Goal: Task Accomplishment & Management: Complete application form

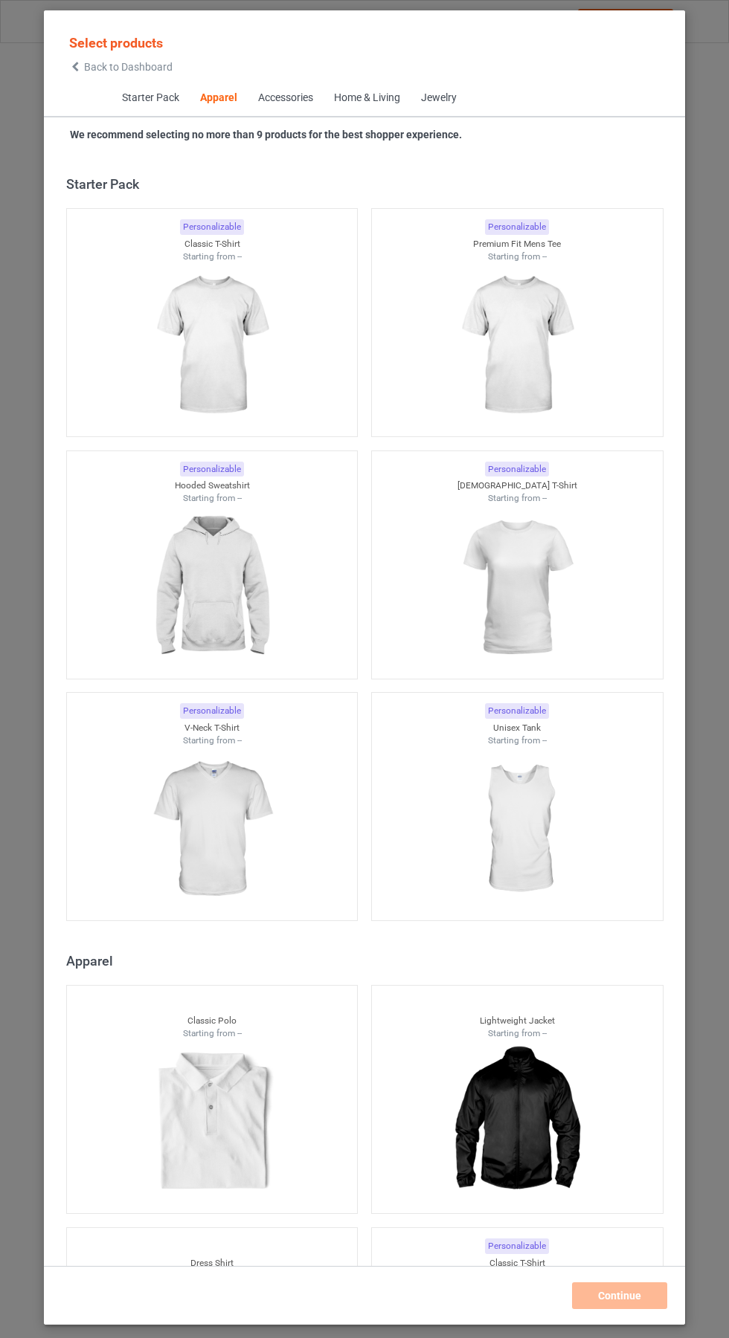
scroll to position [795, 0]
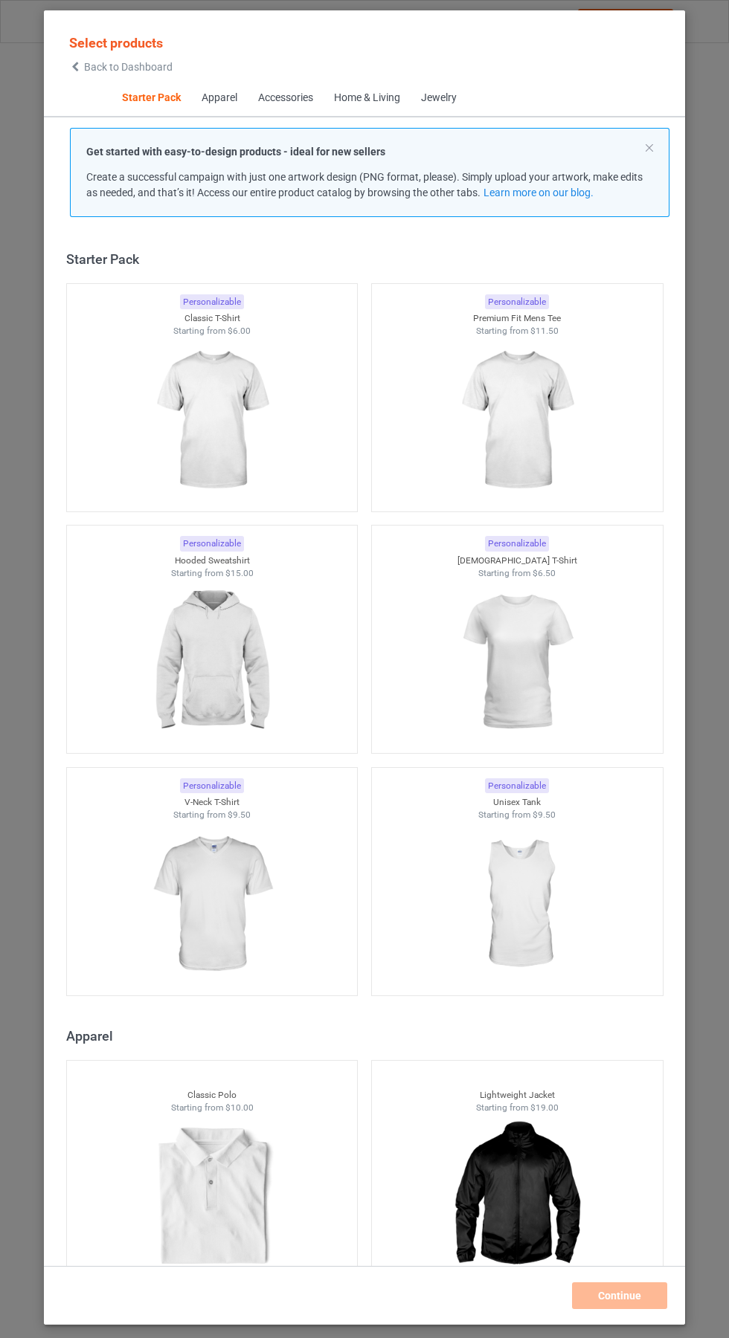
click at [234, 451] on img at bounding box center [211, 421] width 133 height 167
click at [536, 416] on div "Personalizable Premium Fit Mens Tee Starting from $11.50" at bounding box center [517, 397] width 292 height 229
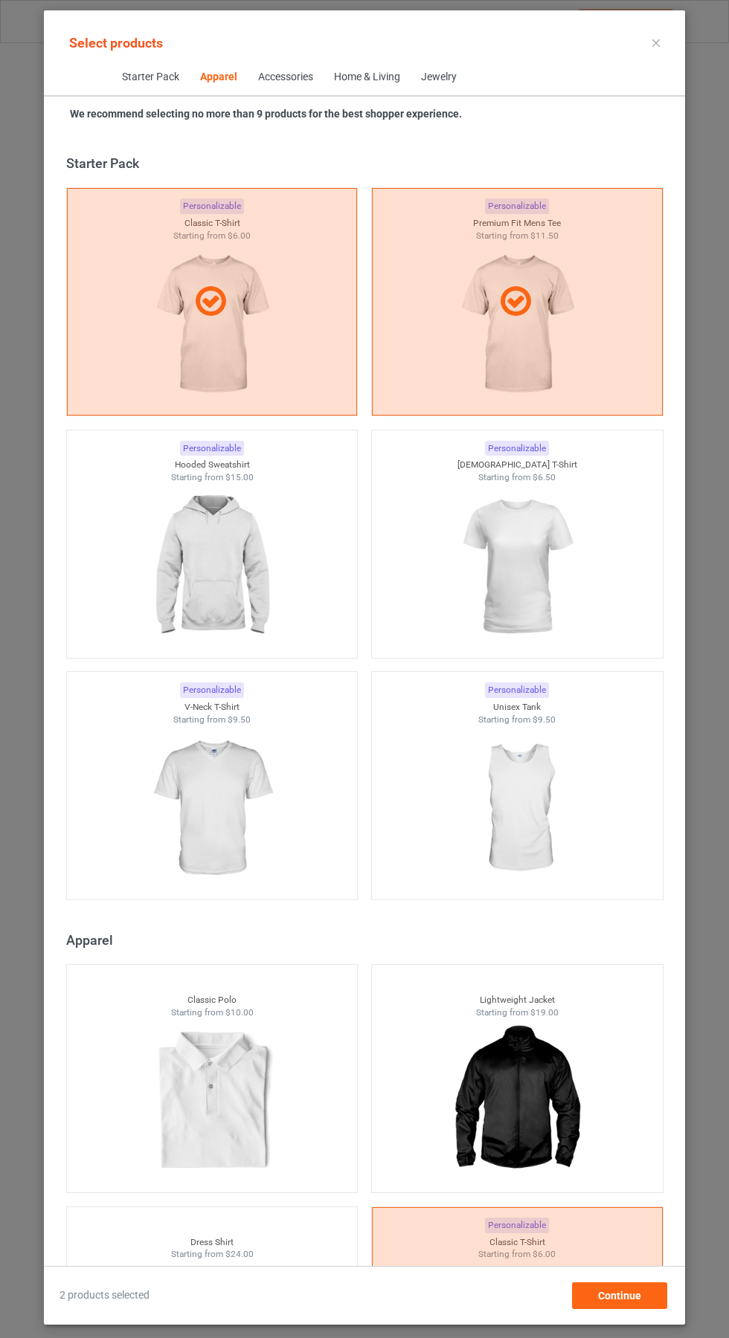
click at [192, 570] on img at bounding box center [211, 567] width 133 height 167
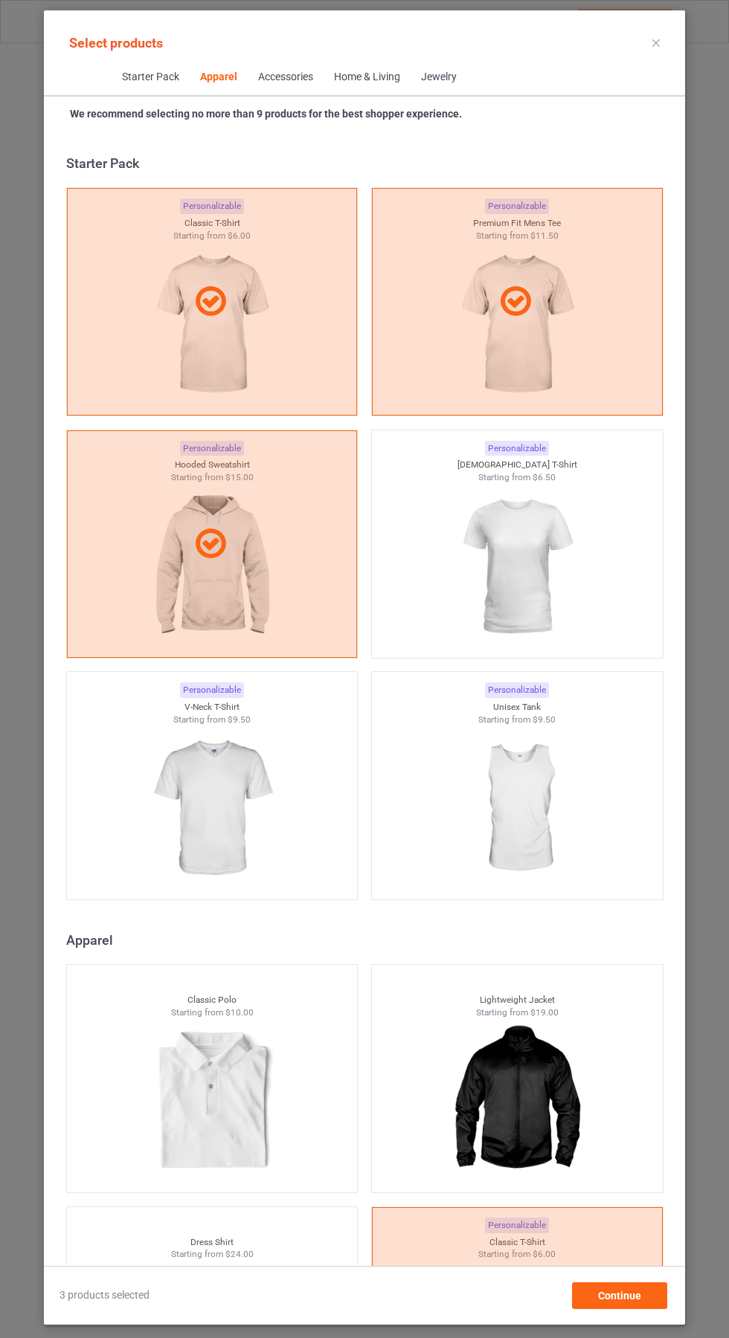
click at [256, 814] on img at bounding box center [211, 809] width 133 height 167
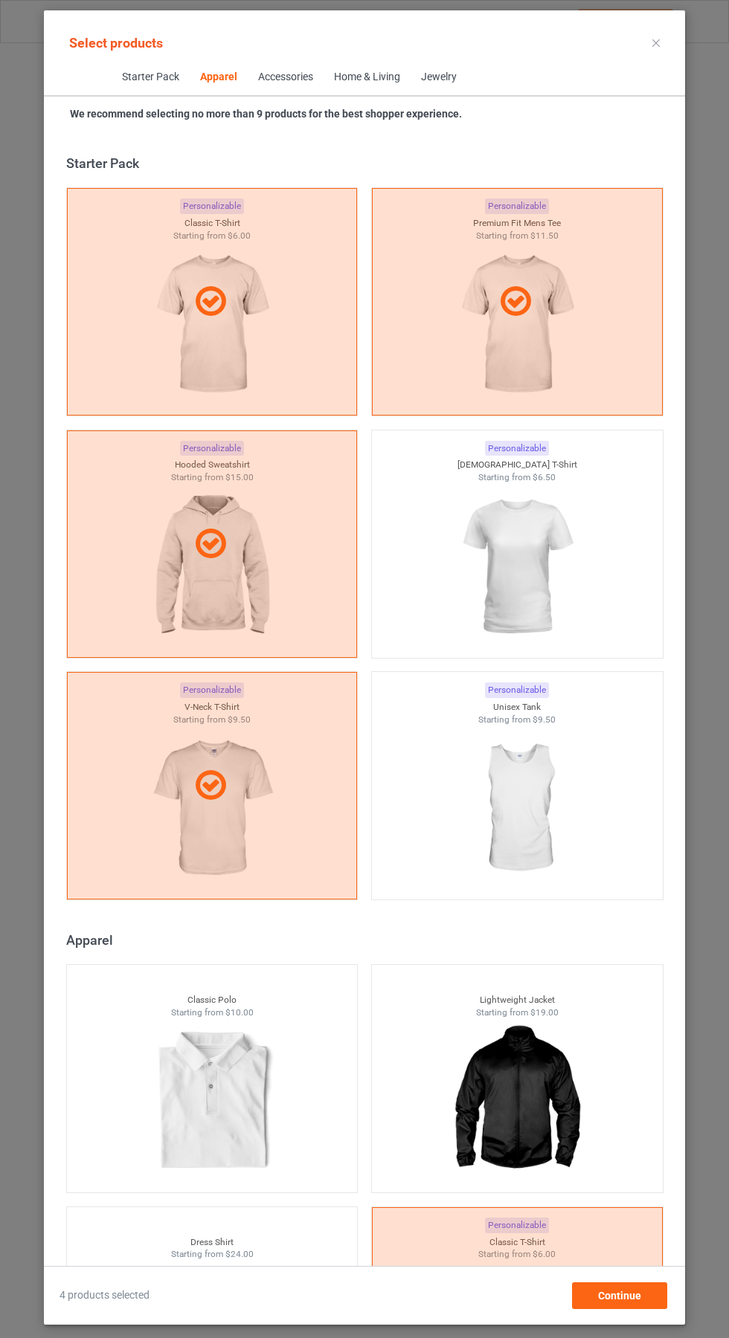
scroll to position [1198, 0]
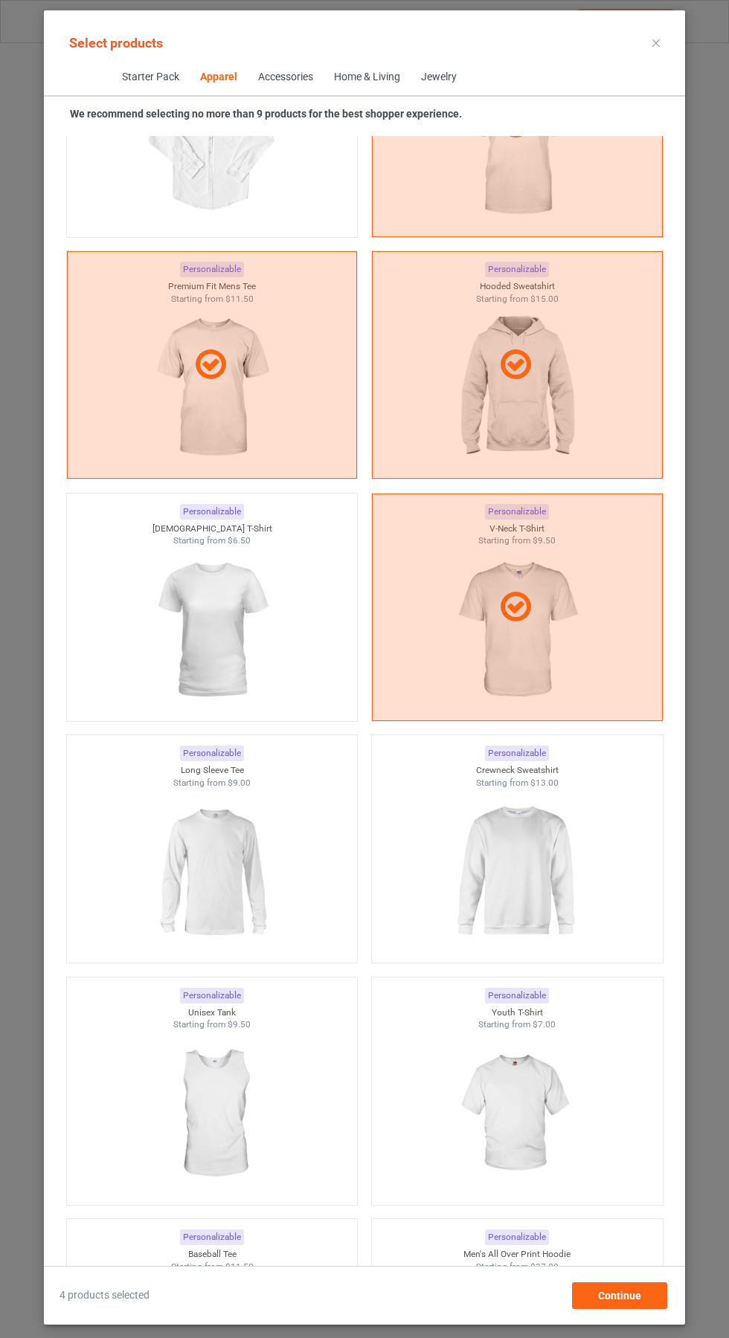
click at [182, 871] on img at bounding box center [211, 872] width 133 height 167
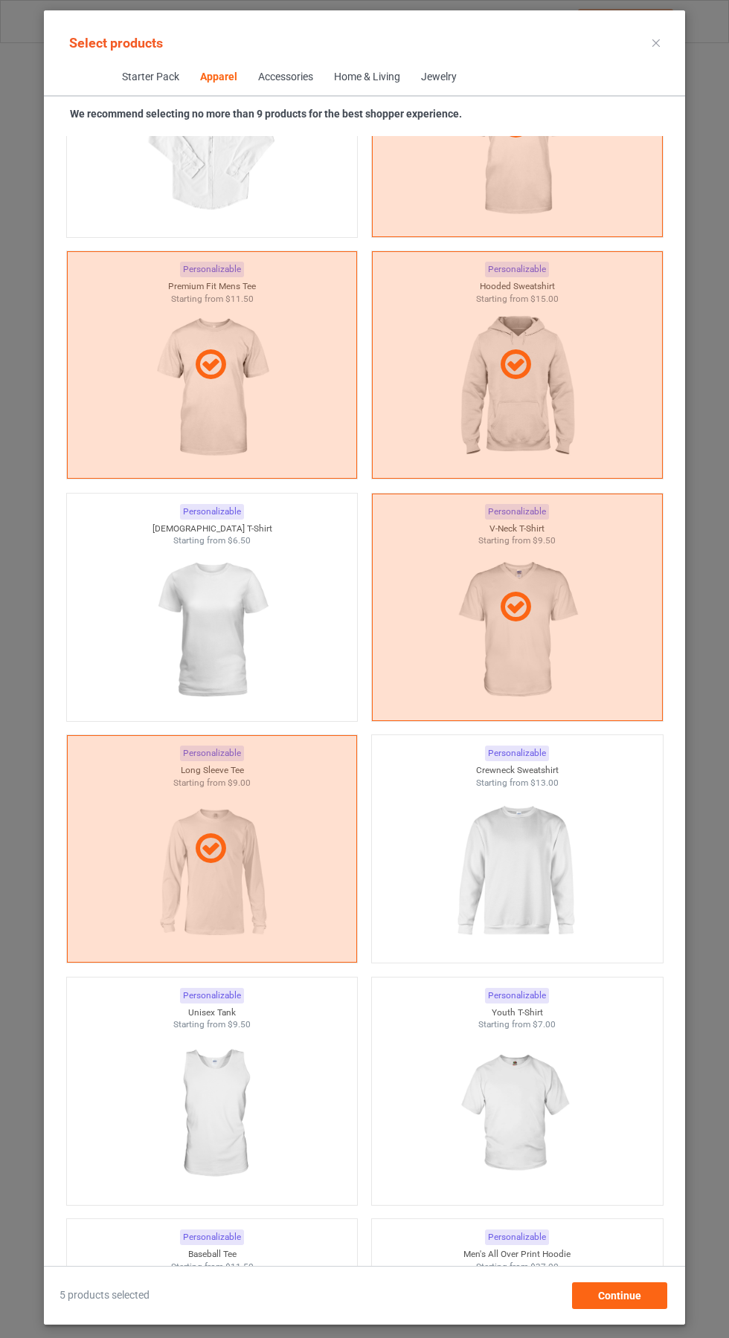
click at [554, 898] on img at bounding box center [516, 872] width 133 height 167
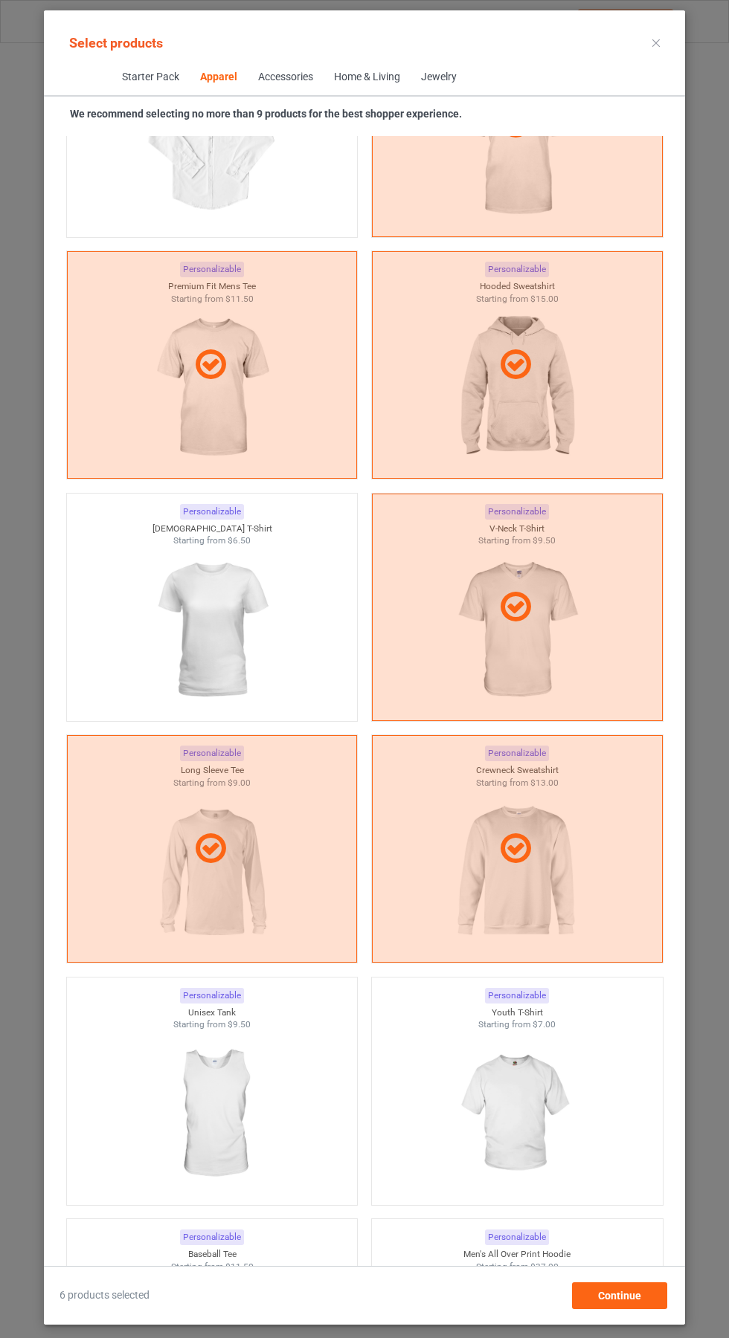
click at [656, 42] on icon at bounding box center [655, 42] width 7 height 7
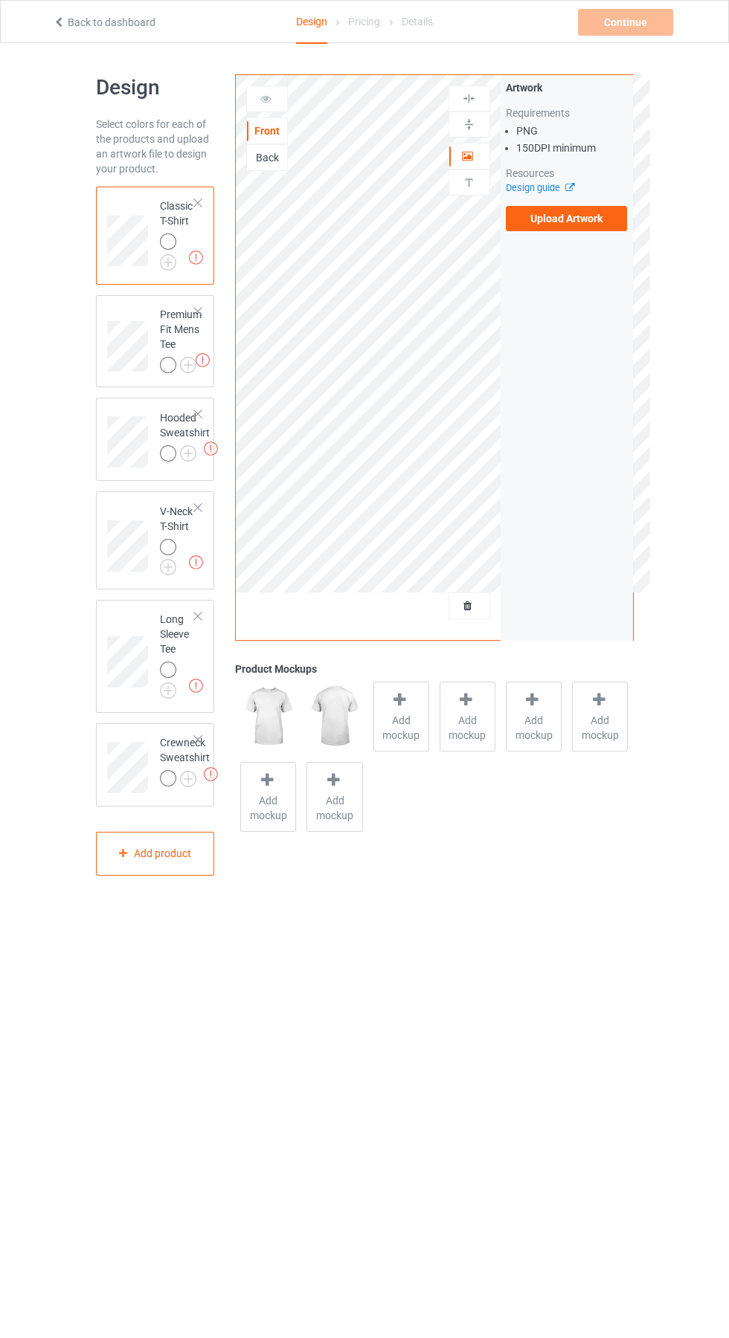
click at [569, 210] on label "Upload Artwork" at bounding box center [567, 218] width 122 height 25
click at [0, 0] on input "Upload Artwork" at bounding box center [0, 0] width 0 height 0
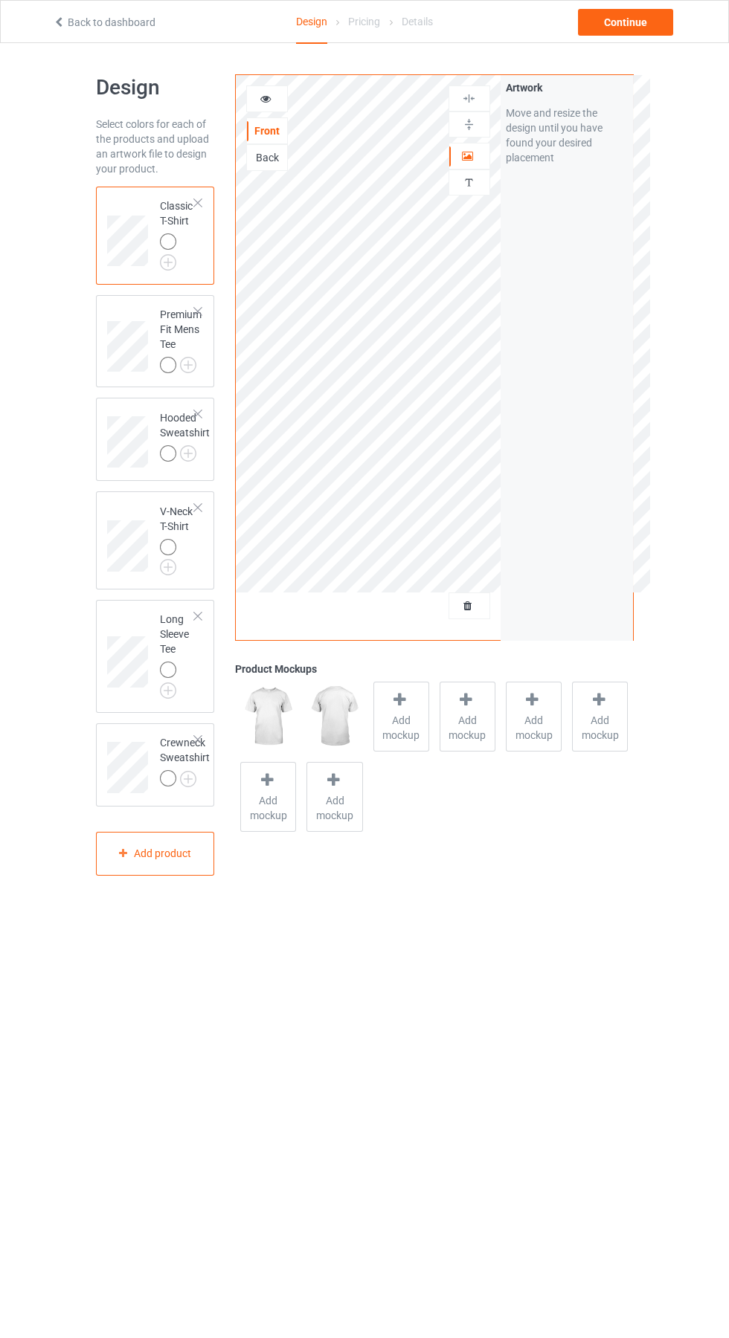
click at [0, 0] on img at bounding box center [0, 0] width 0 height 0
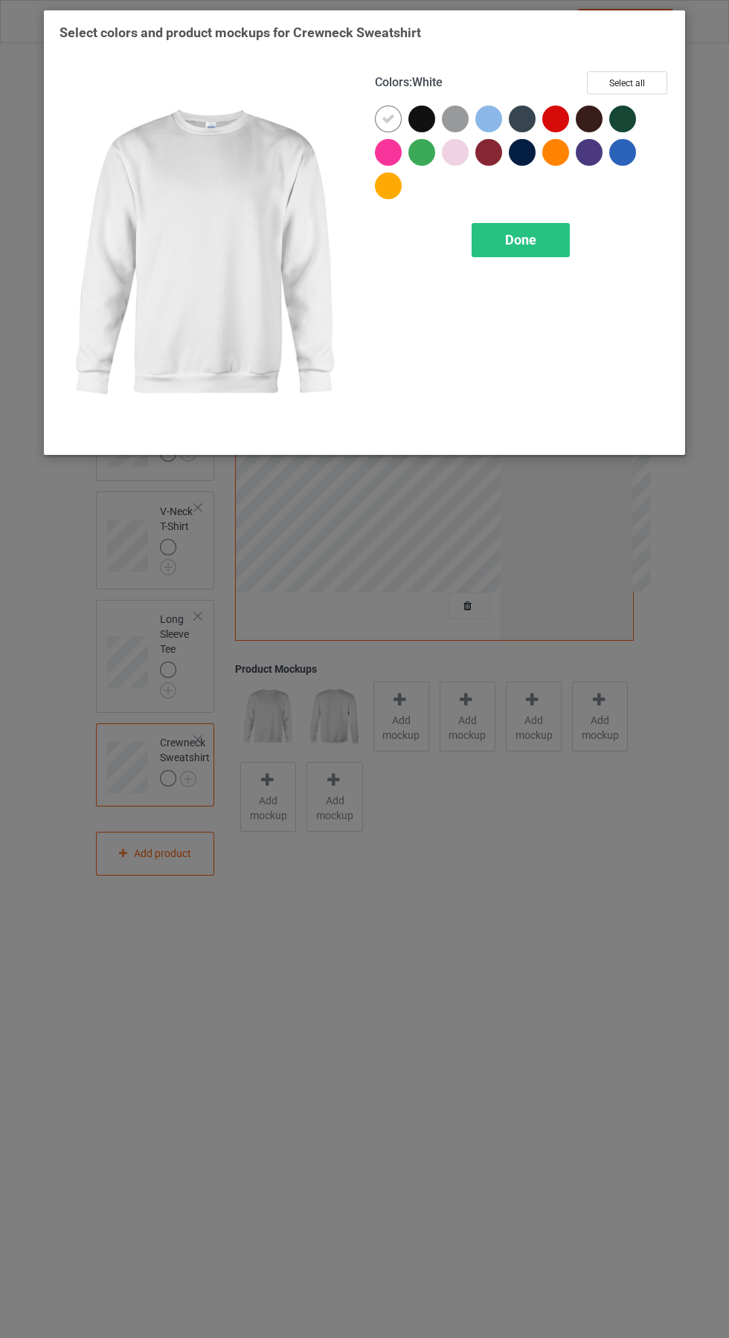
click at [396, 152] on div at bounding box center [388, 152] width 27 height 27
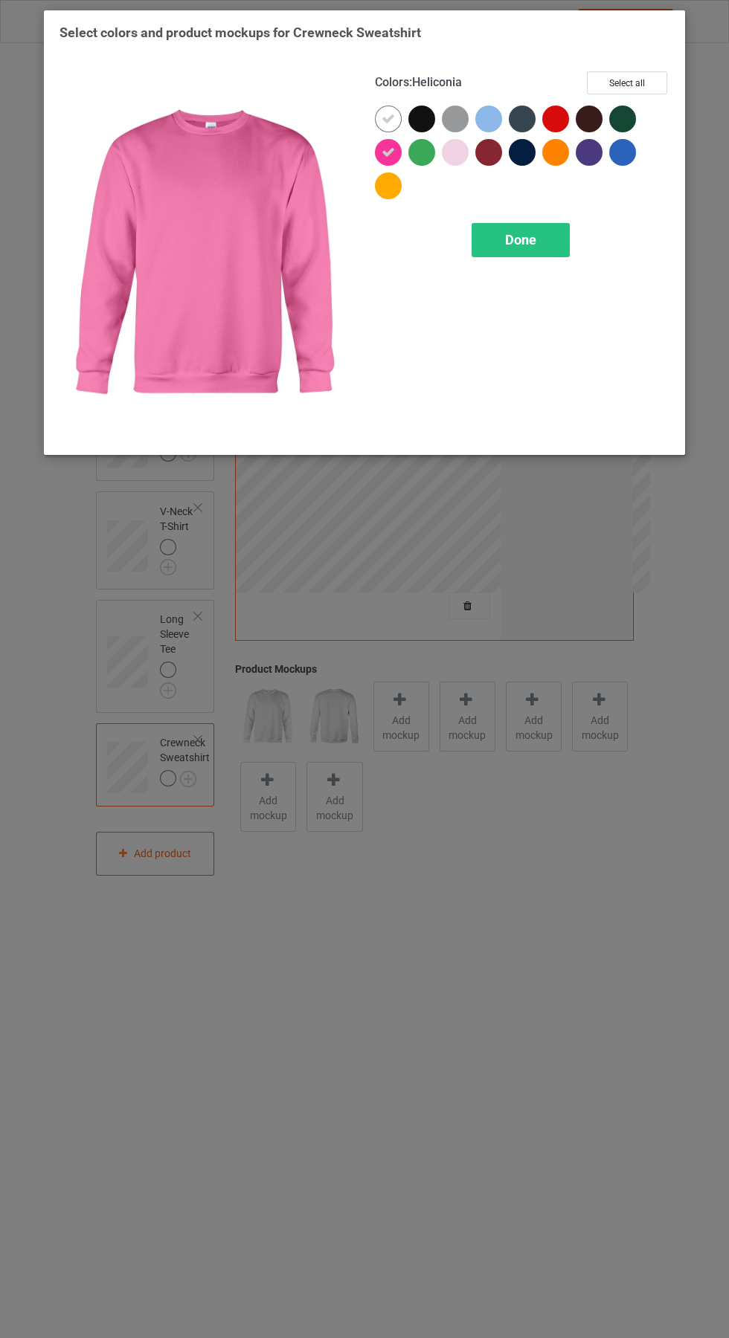
click at [382, 109] on div at bounding box center [388, 119] width 27 height 27
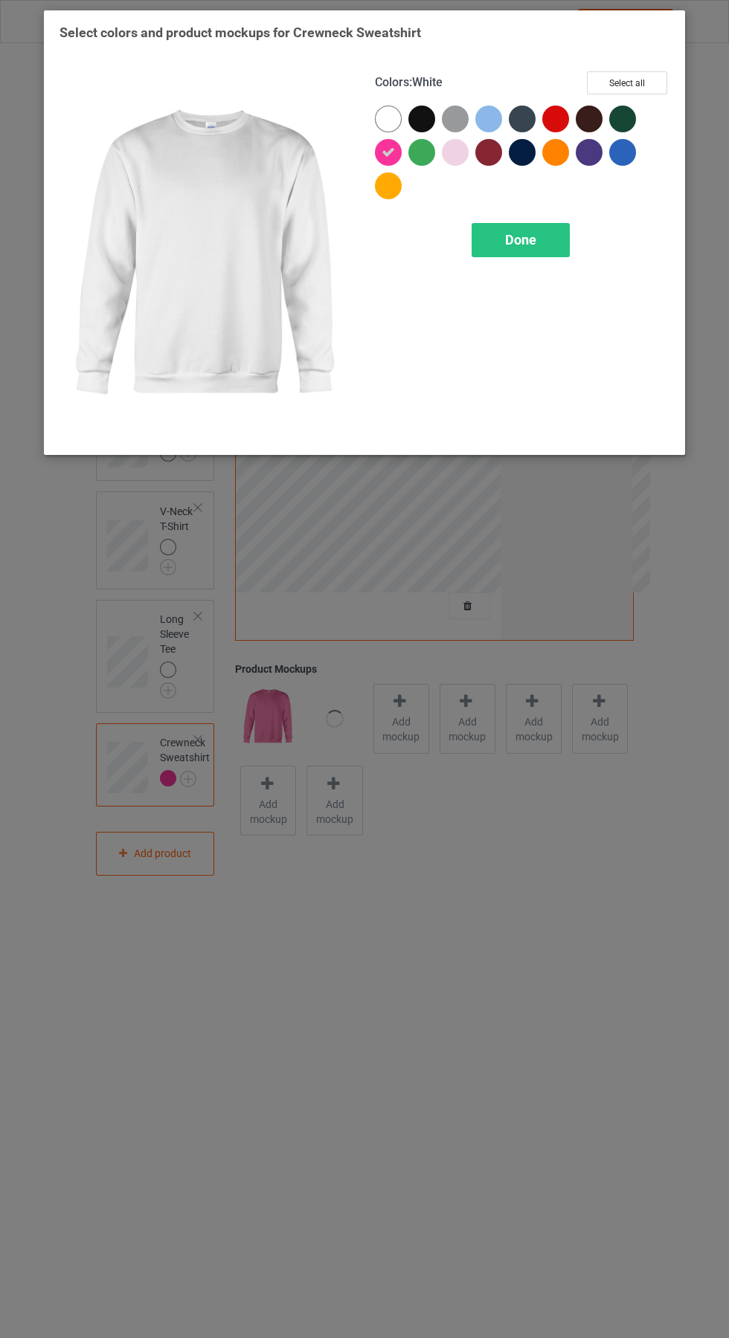
click at [531, 235] on span "Done" at bounding box center [520, 240] width 31 height 16
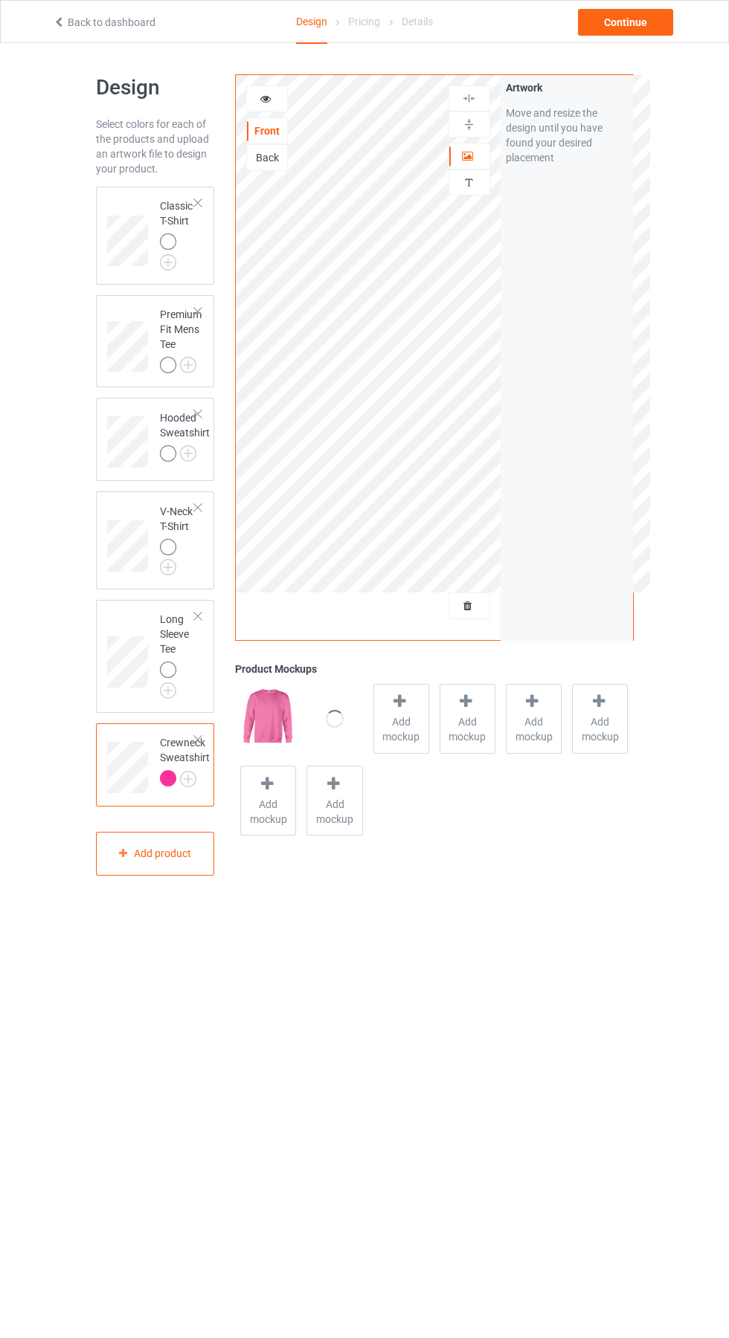
click at [0, 0] on img at bounding box center [0, 0] width 0 height 0
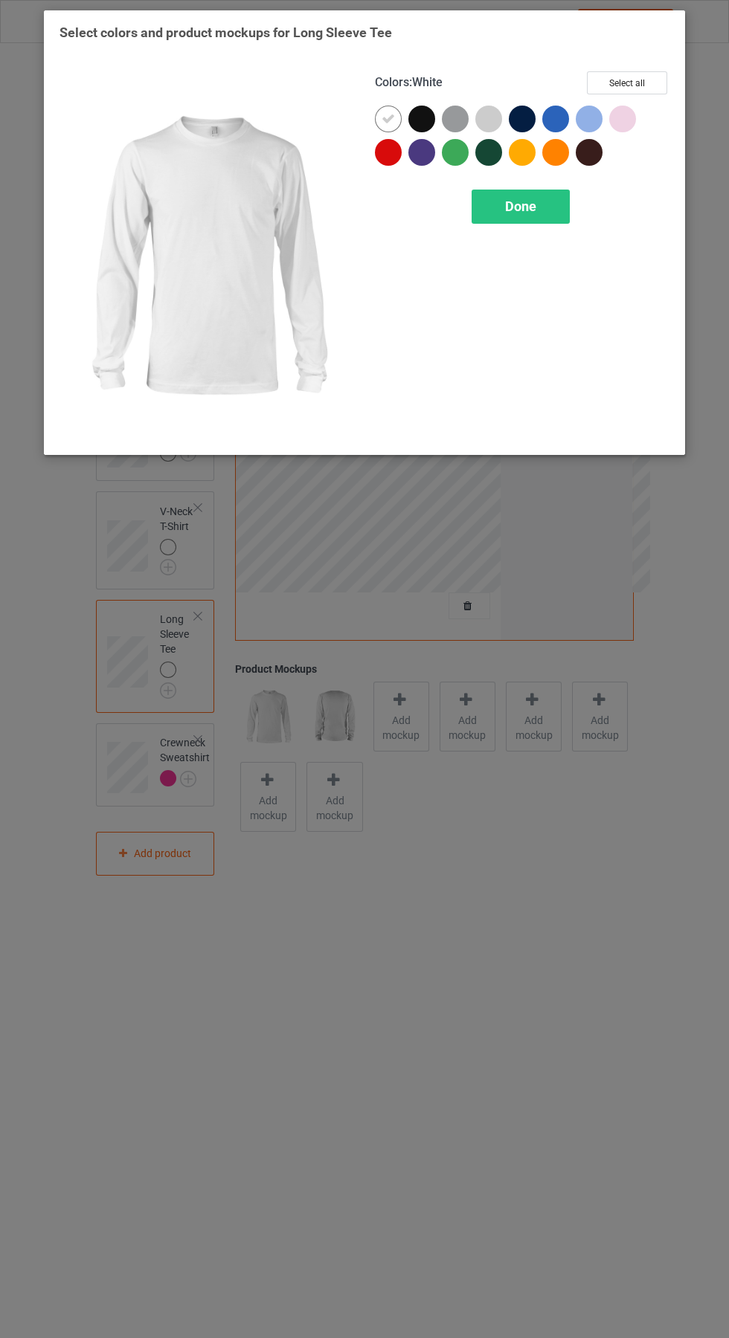
click at [639, 125] on div at bounding box center [625, 122] width 33 height 33
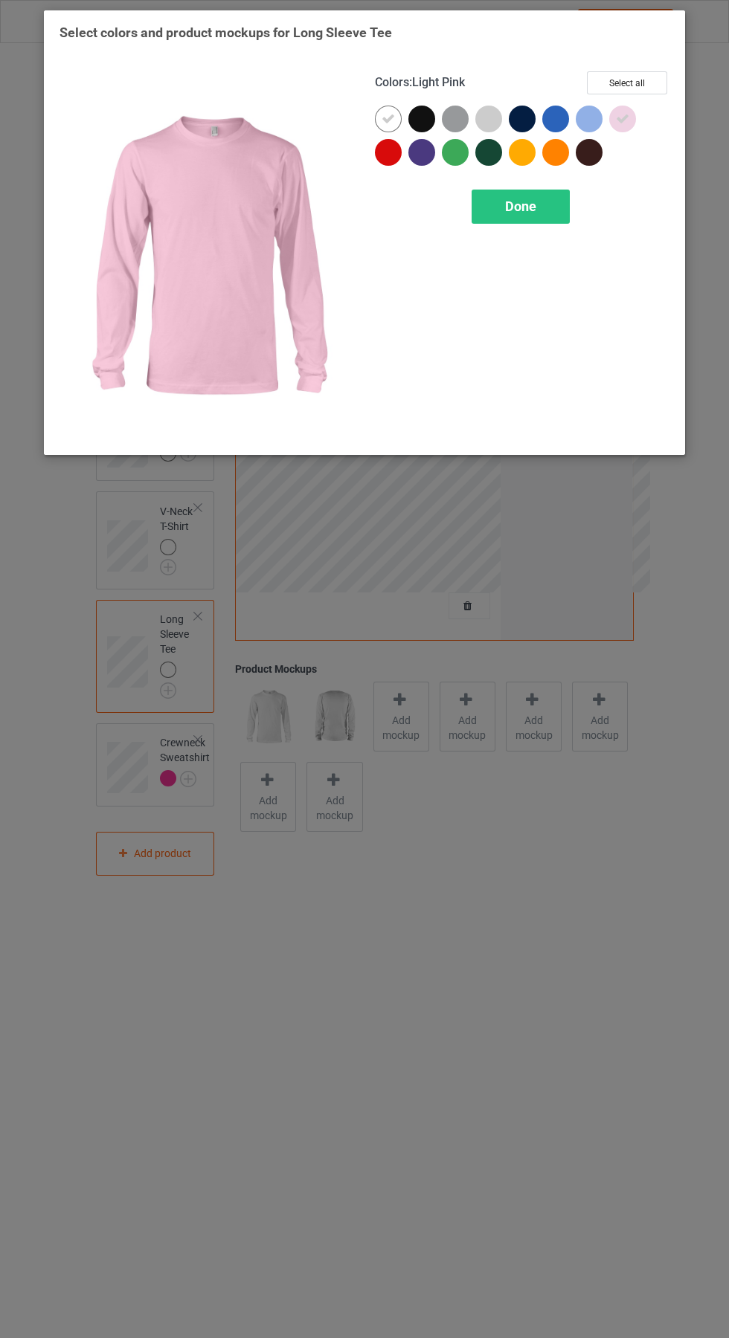
click at [388, 118] on icon at bounding box center [387, 118] width 13 height 13
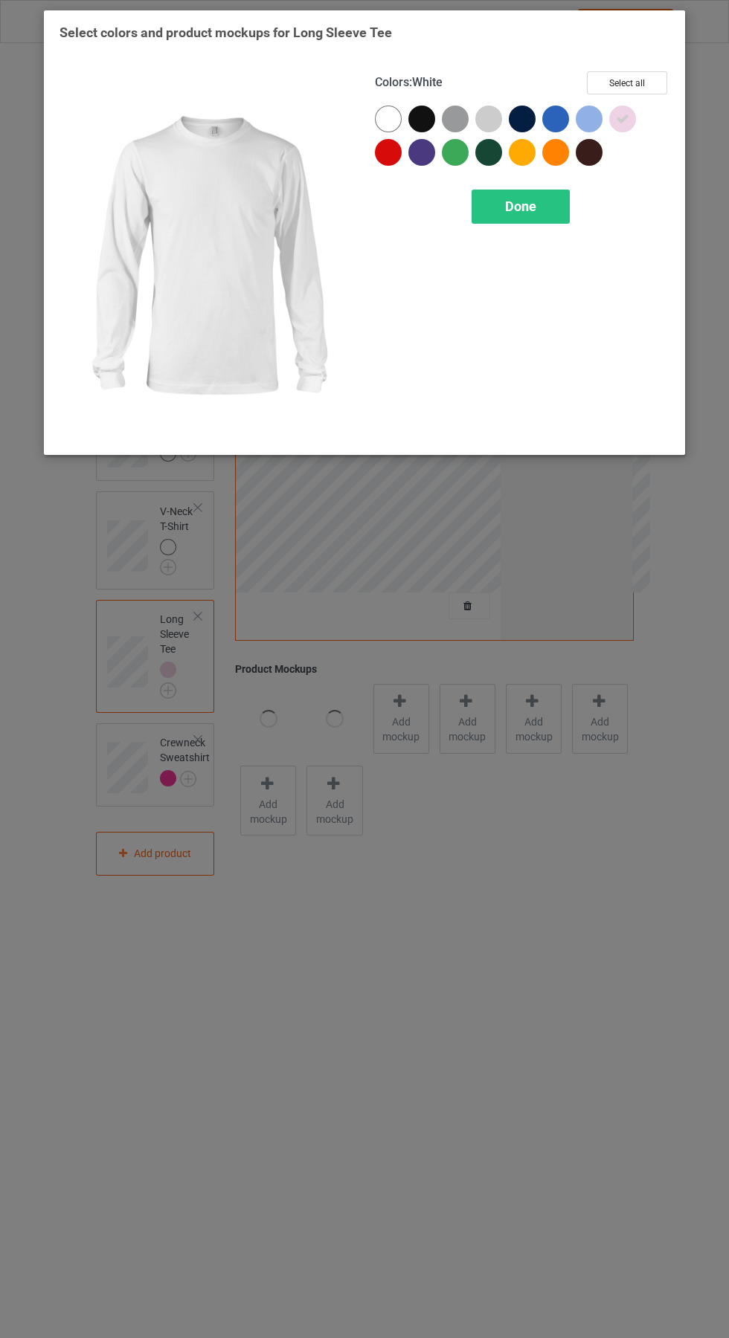
click at [539, 213] on div "Done" at bounding box center [520, 207] width 98 height 34
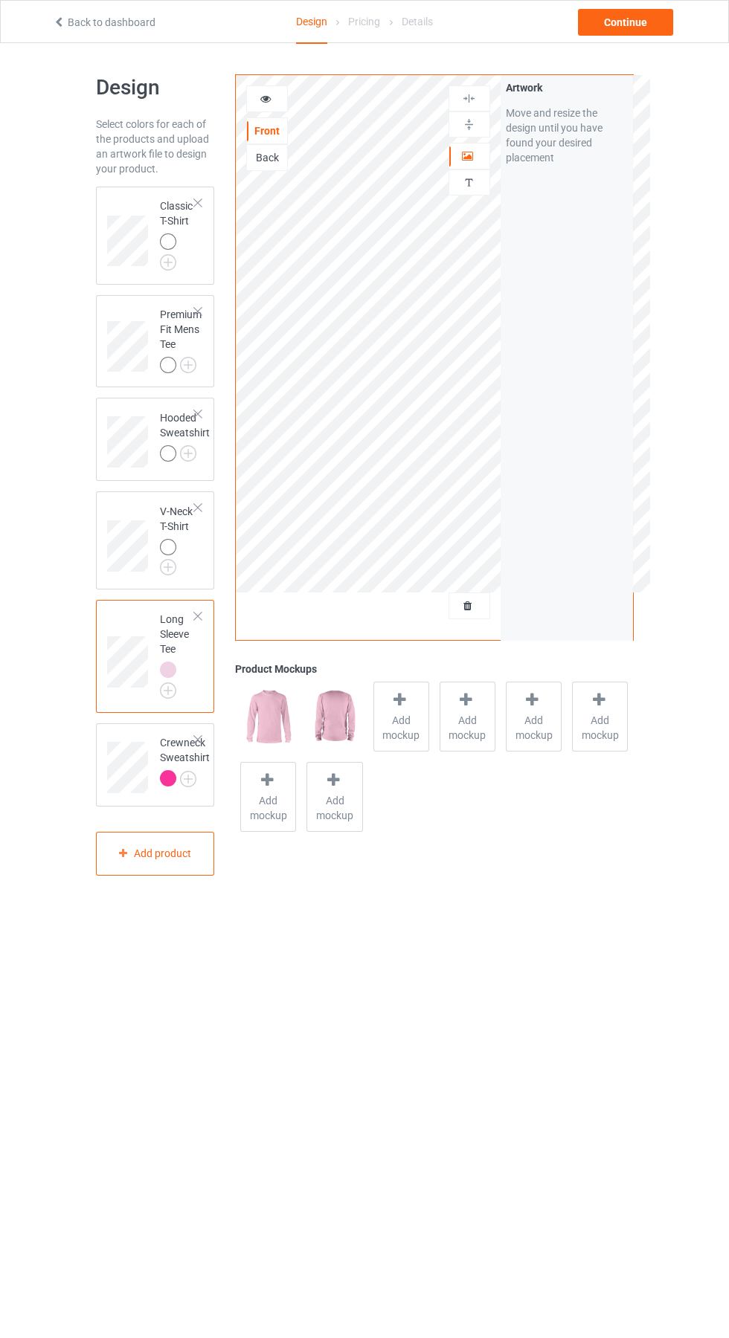
click at [0, 0] on img at bounding box center [0, 0] width 0 height 0
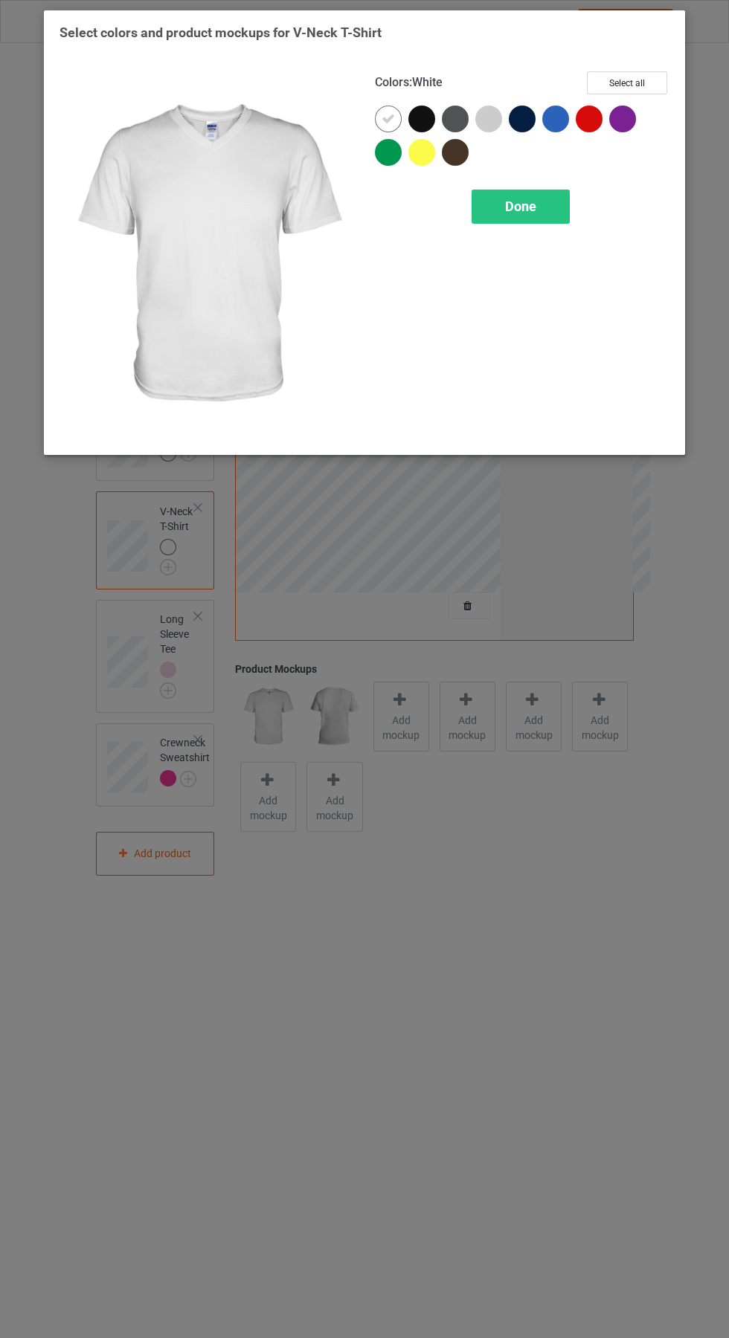
click at [594, 124] on div at bounding box center [588, 119] width 27 height 27
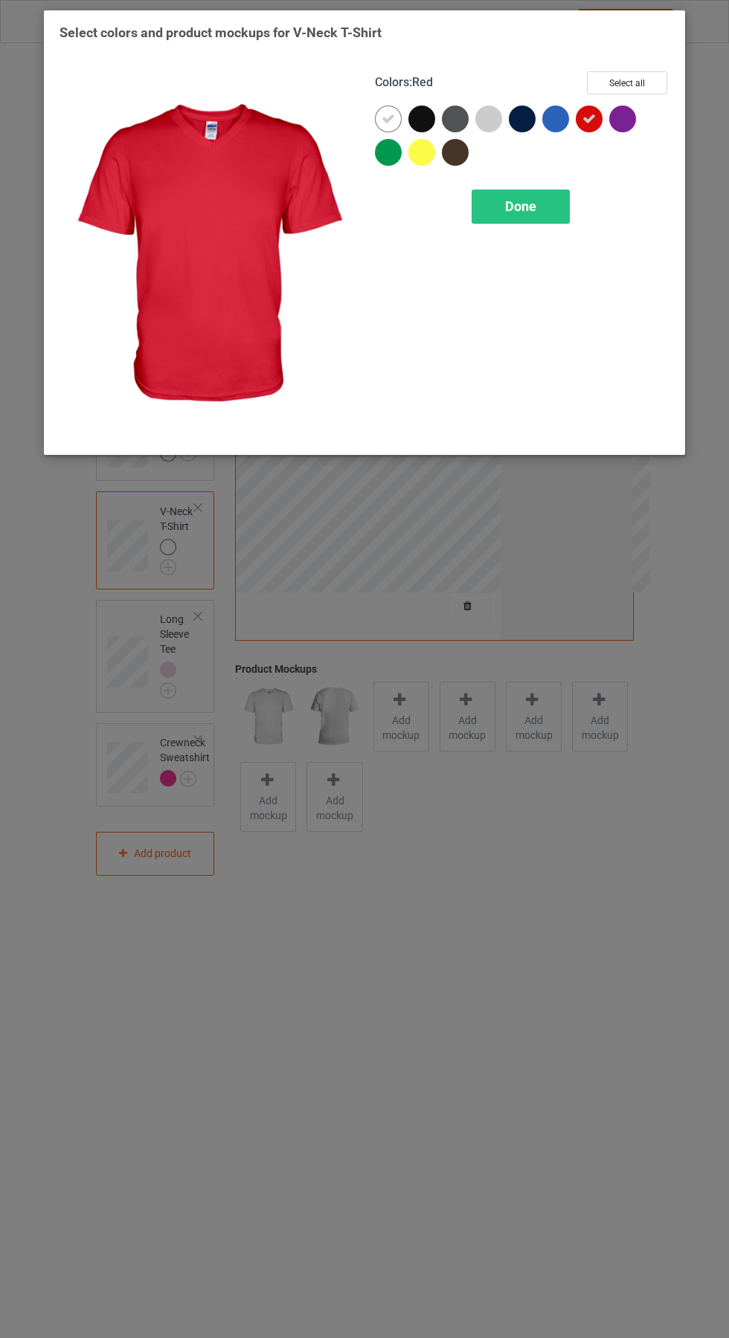
click at [380, 114] on div at bounding box center [388, 119] width 27 height 27
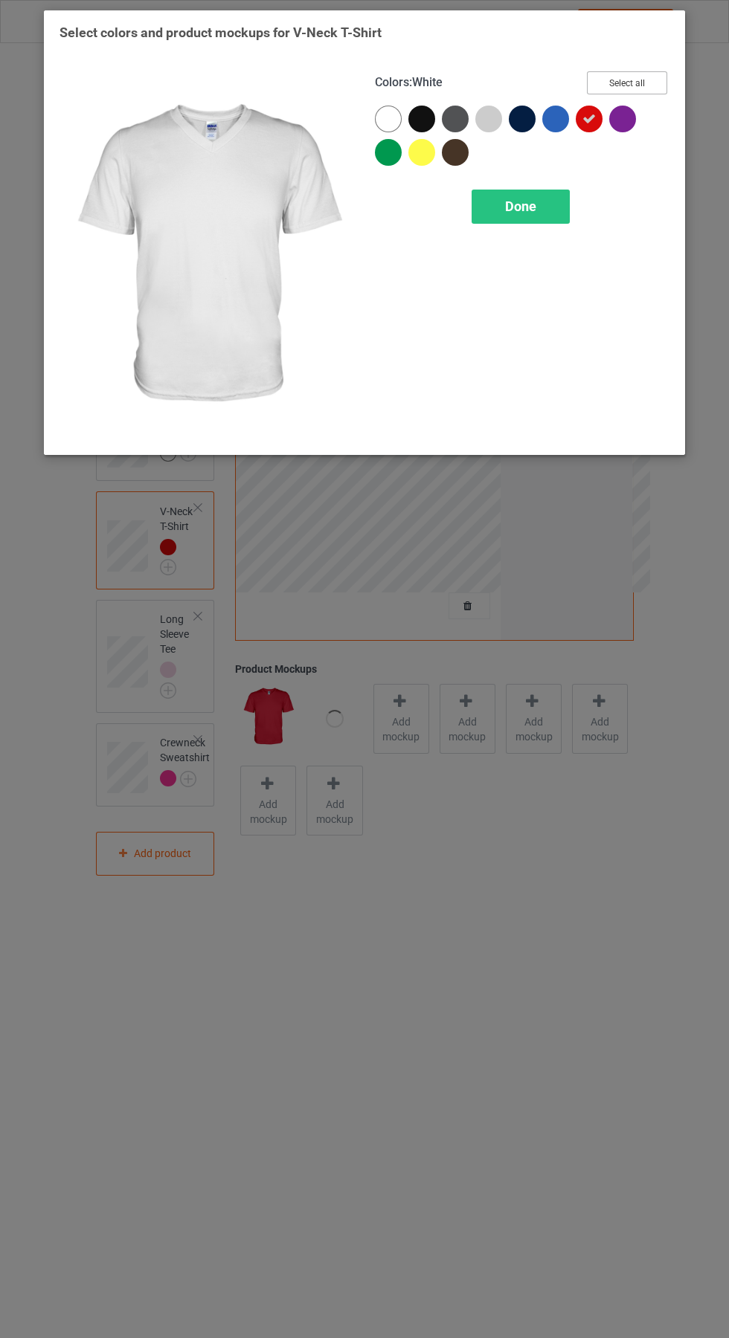
click at [627, 83] on button "Select all" at bounding box center [627, 82] width 80 height 23
click at [627, 122] on icon at bounding box center [622, 118] width 13 height 13
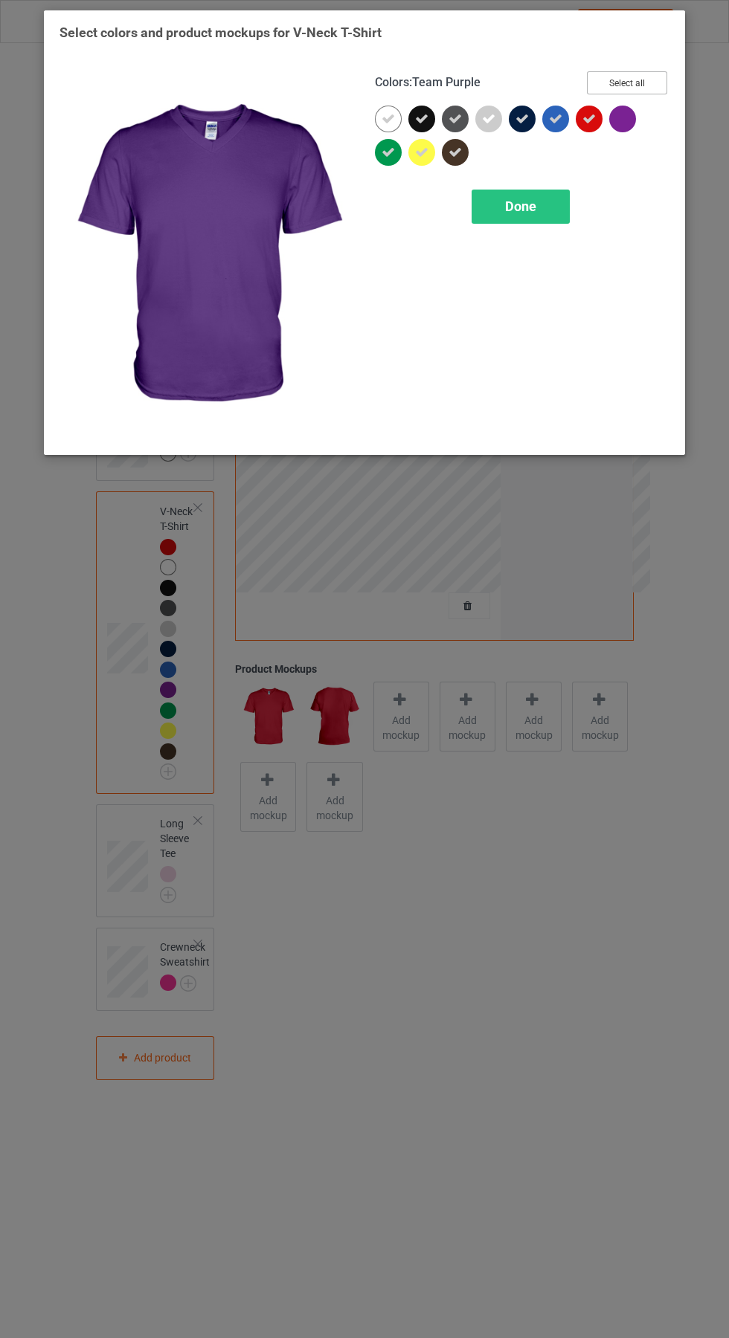
click at [649, 85] on button "Select all" at bounding box center [627, 82] width 80 height 23
click at [642, 82] on button "Reset to Default" at bounding box center [613, 82] width 108 height 23
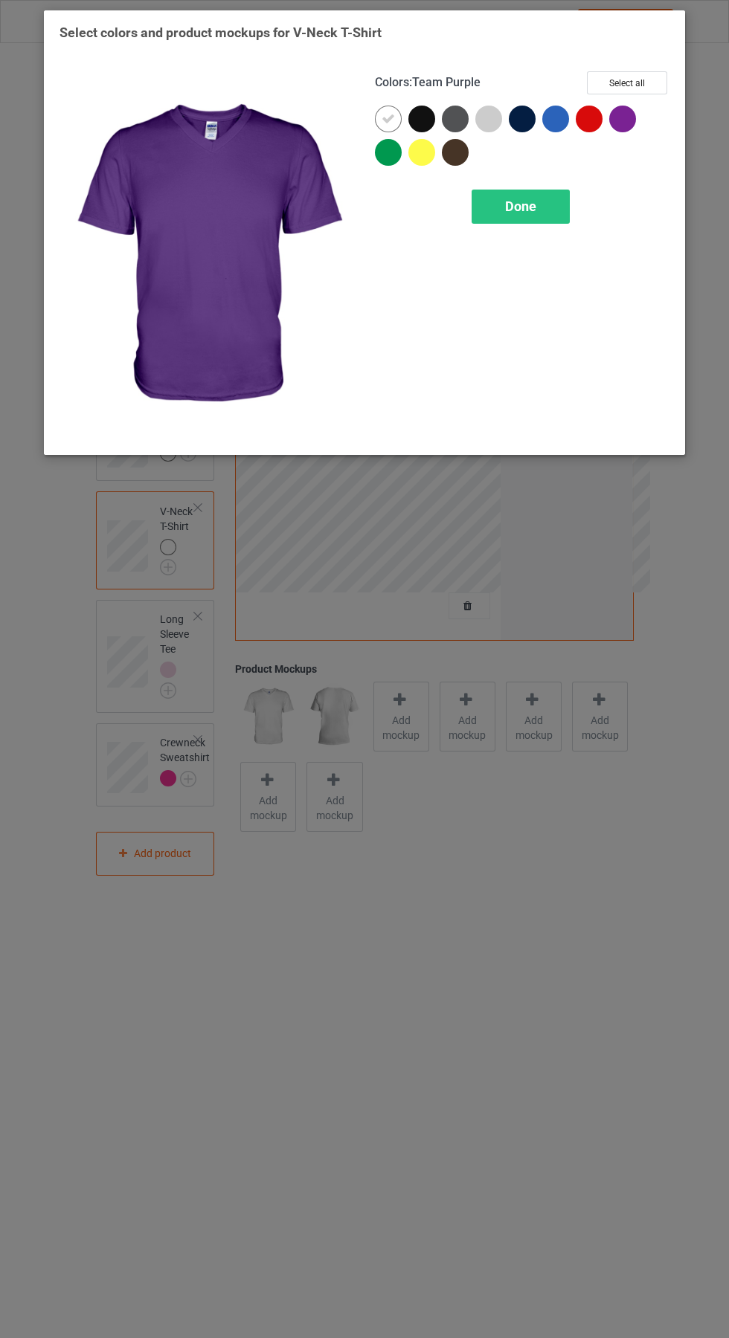
click at [641, 124] on div at bounding box center [625, 122] width 33 height 33
click at [595, 123] on div at bounding box center [588, 119] width 27 height 27
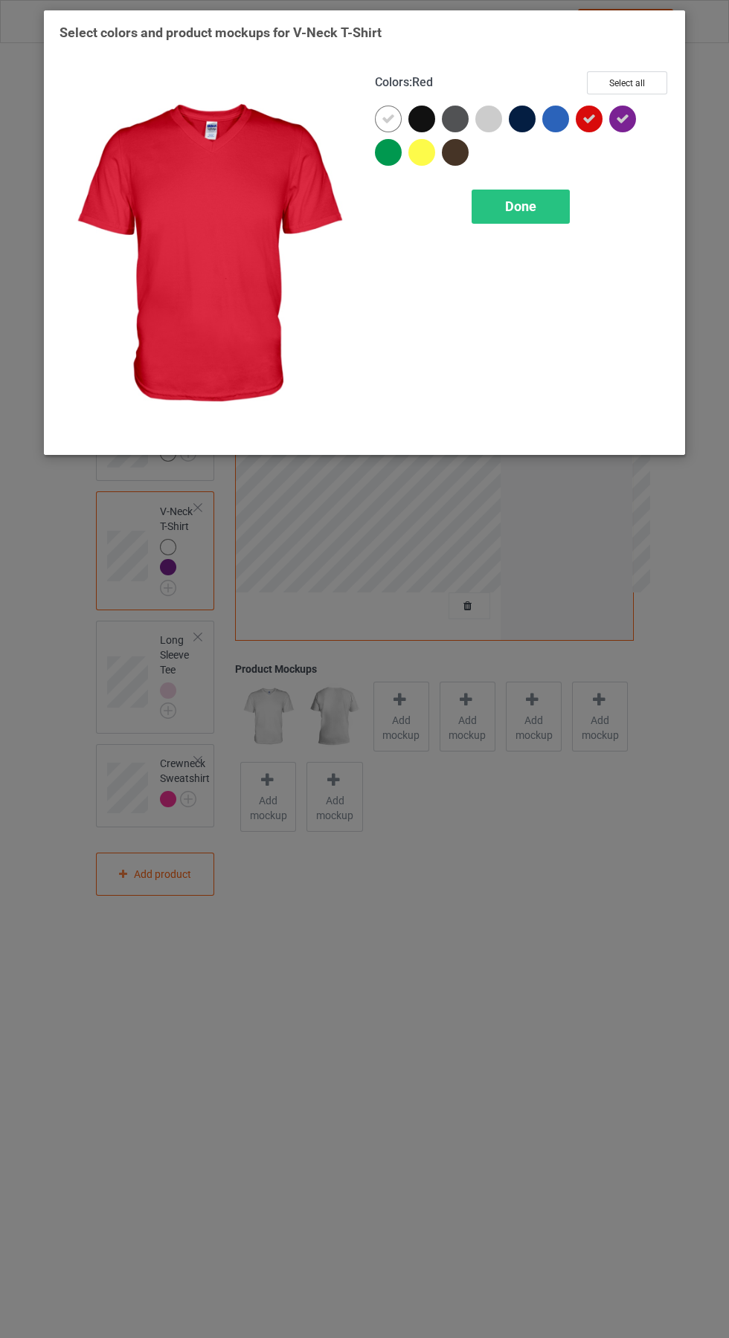
click at [394, 113] on icon at bounding box center [387, 118] width 13 height 13
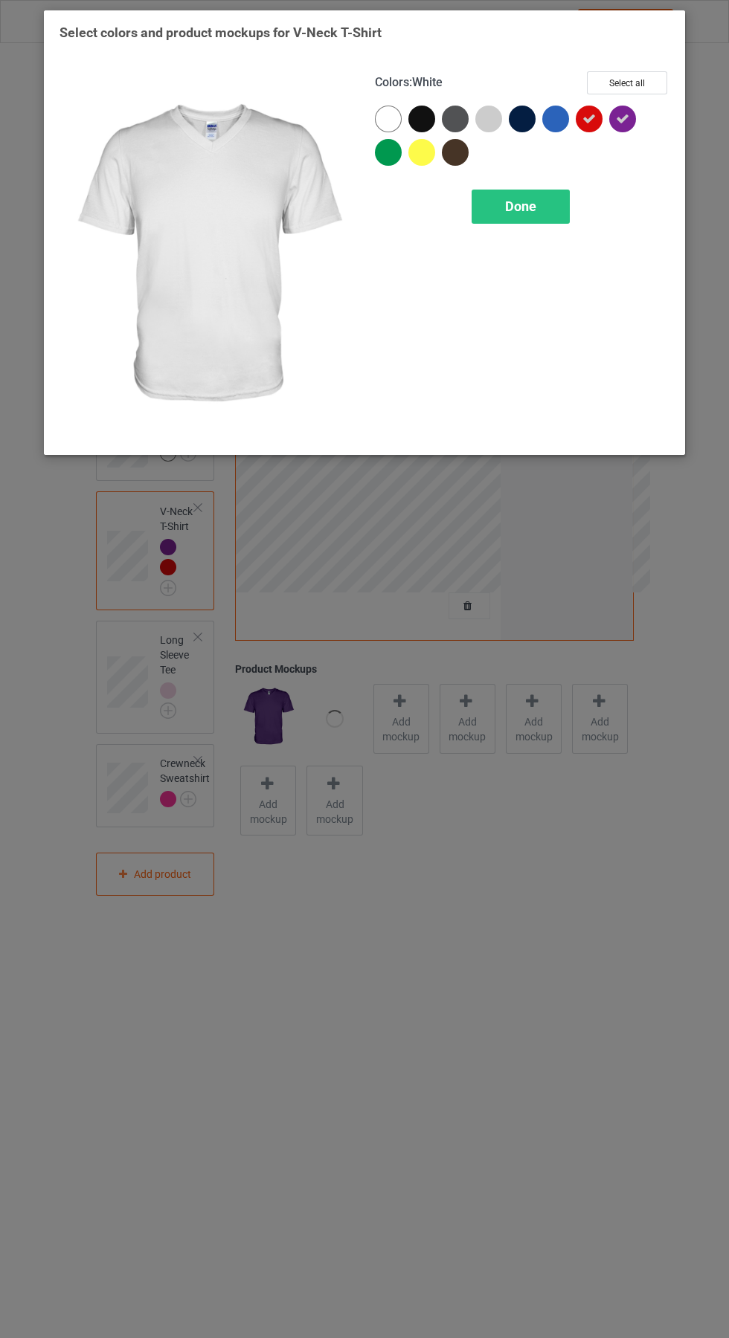
click at [554, 210] on div "Done" at bounding box center [520, 207] width 98 height 34
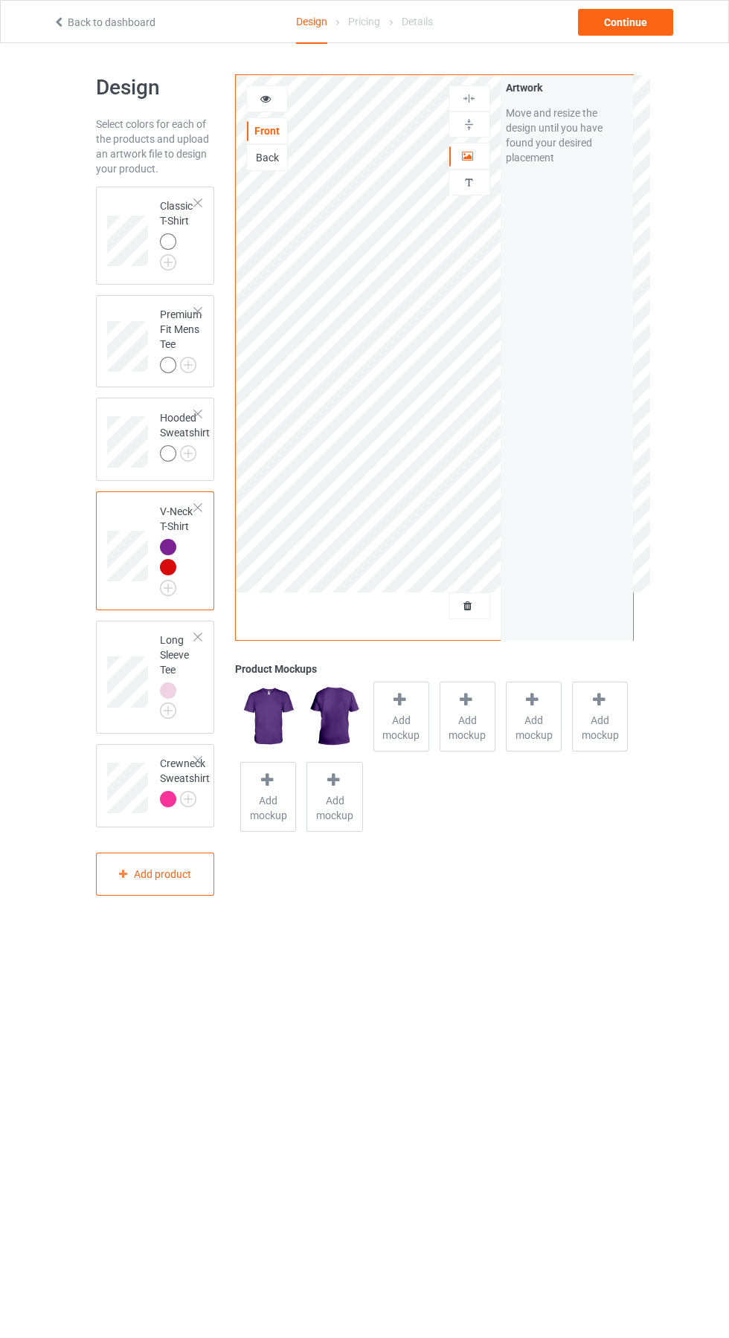
click at [0, 0] on img at bounding box center [0, 0] width 0 height 0
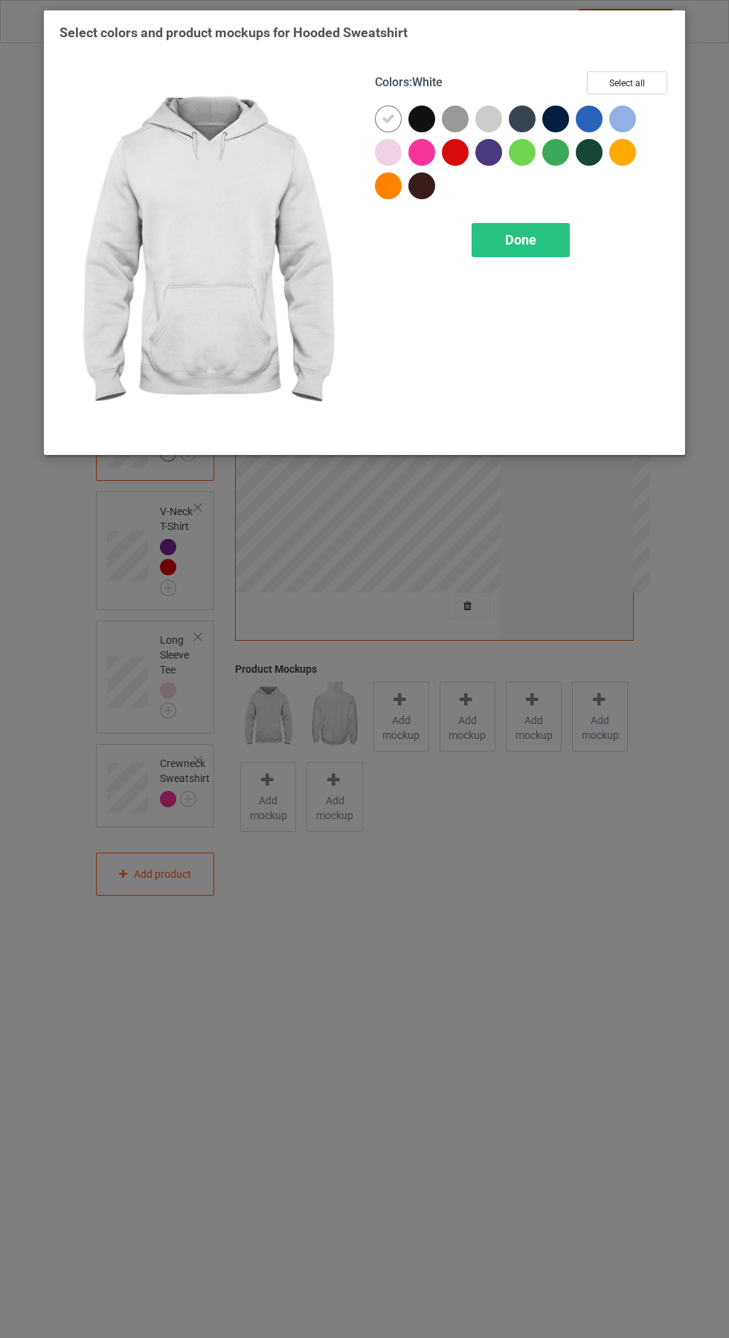
click at [425, 154] on div at bounding box center [421, 152] width 27 height 27
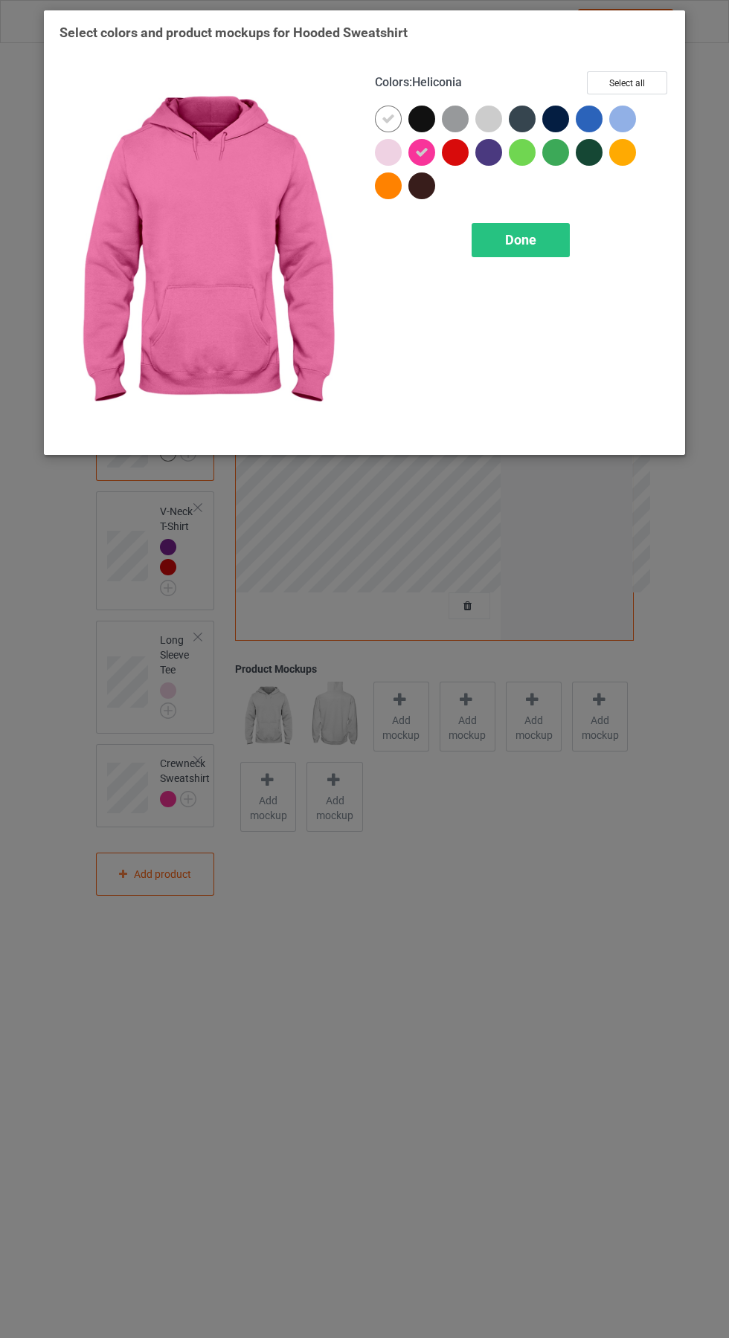
click at [389, 152] on div at bounding box center [388, 152] width 27 height 27
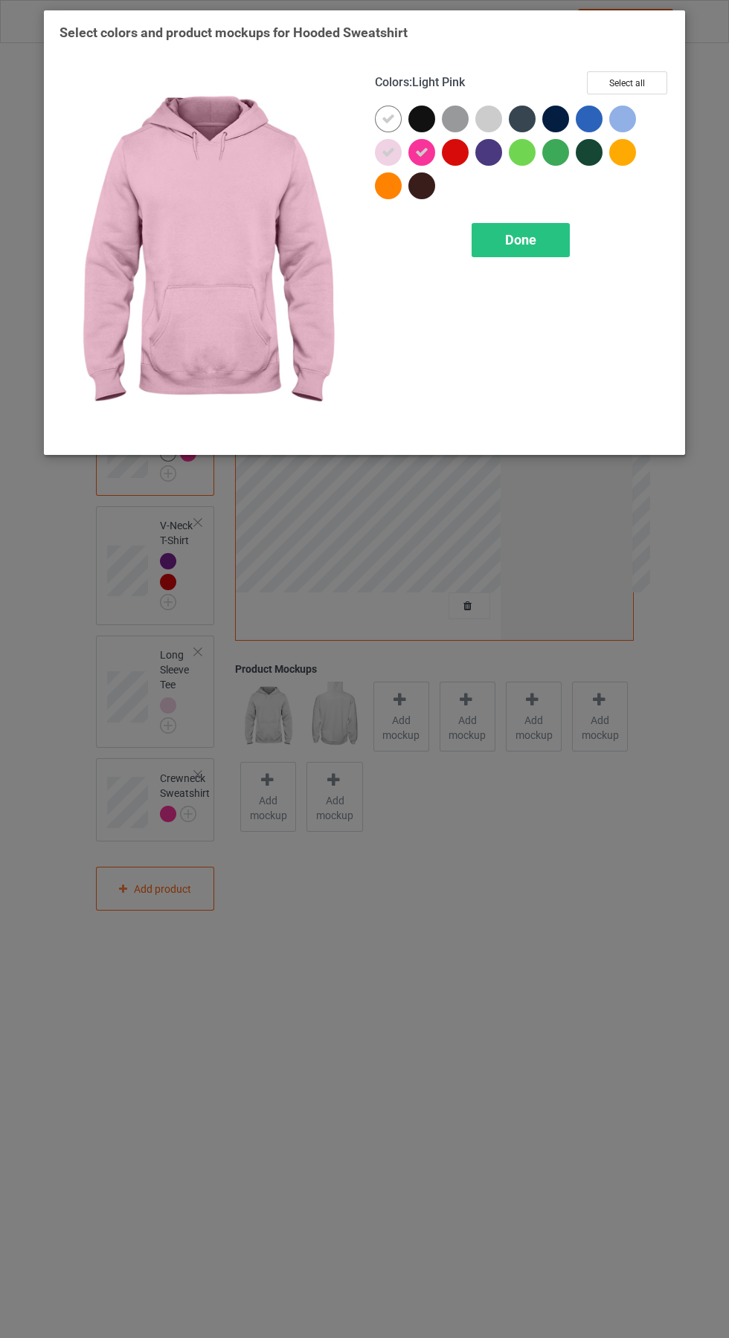
click at [388, 118] on icon at bounding box center [387, 118] width 13 height 13
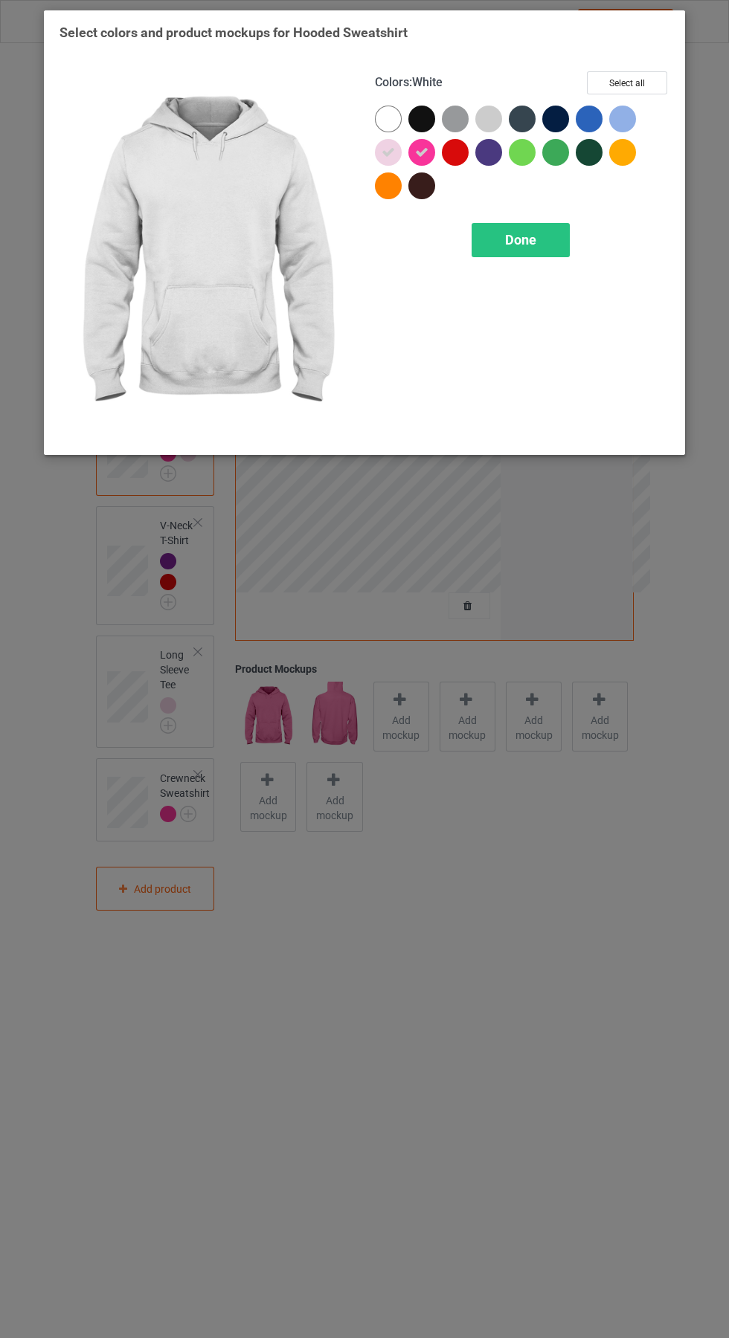
click at [555, 239] on div "Done" at bounding box center [520, 240] width 98 height 34
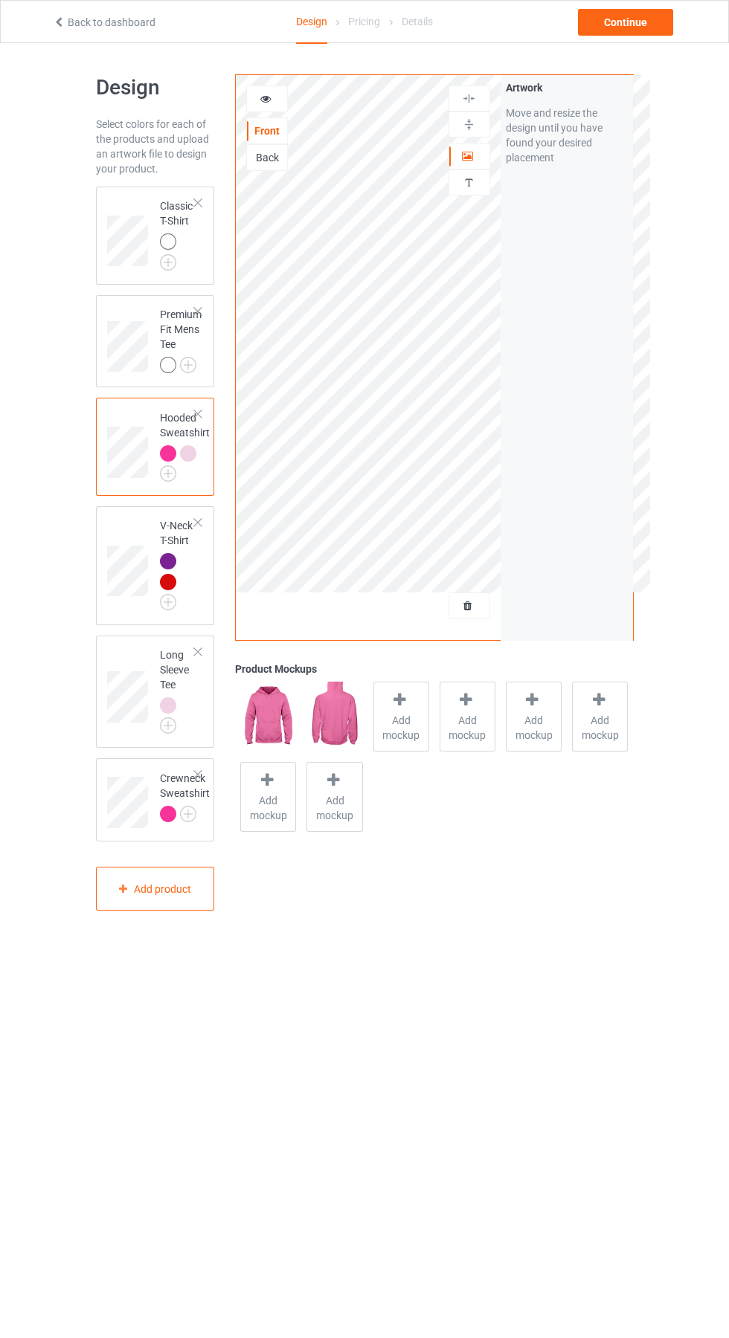
click at [488, 154] on div at bounding box center [469, 156] width 40 height 15
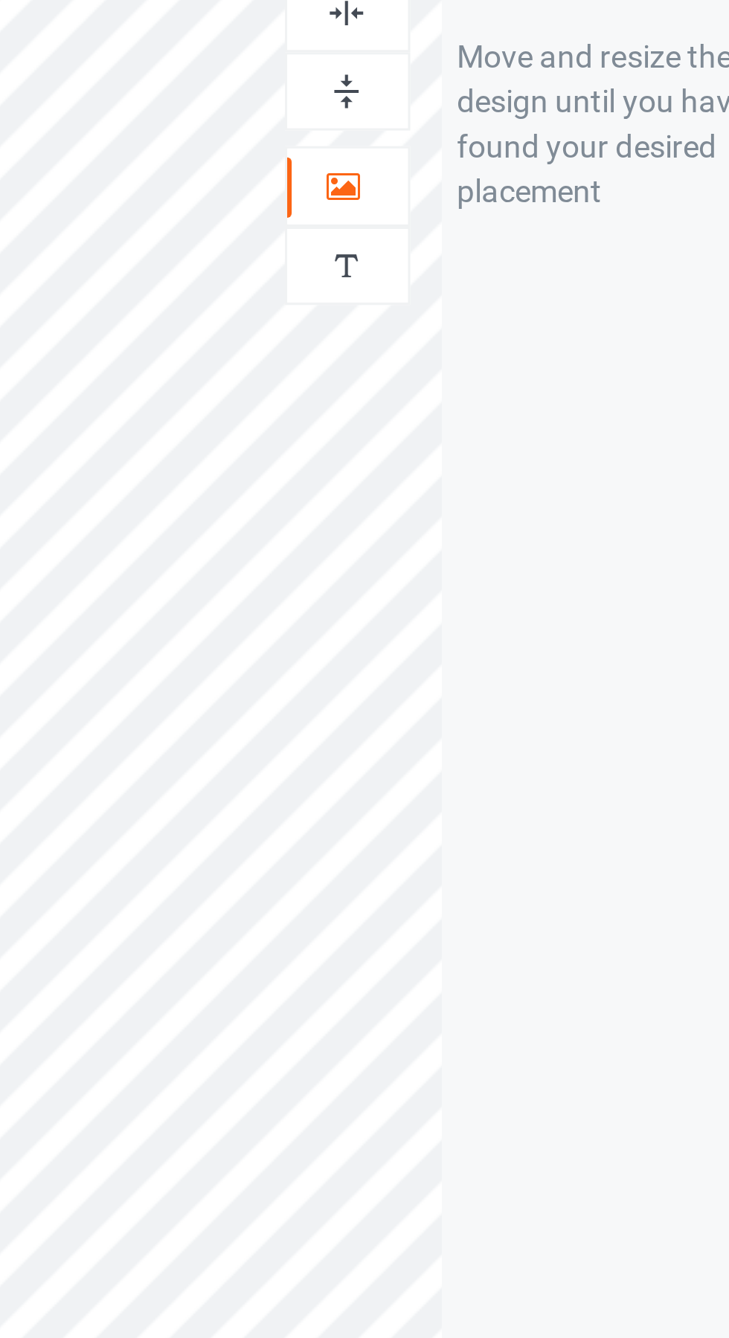
click at [468, 98] on img at bounding box center [469, 98] width 14 height 14
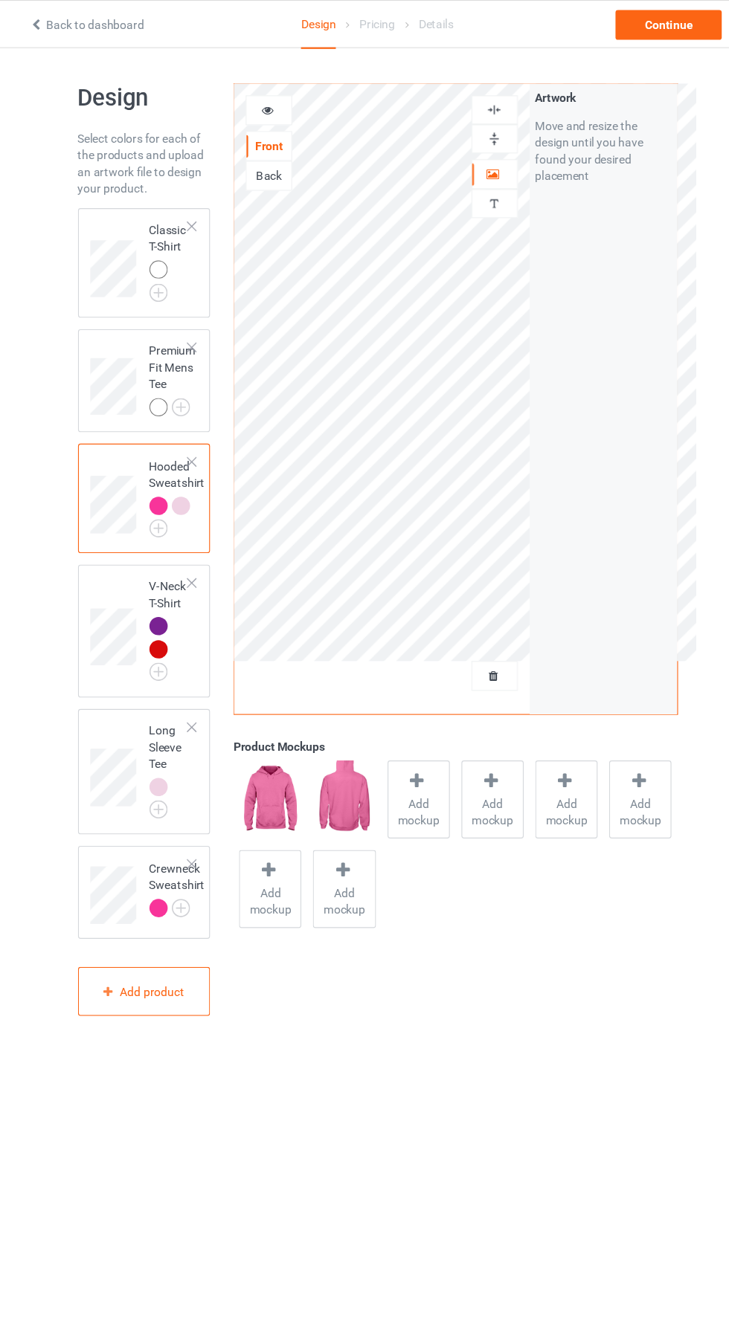
click at [0, 0] on img at bounding box center [0, 0] width 0 height 0
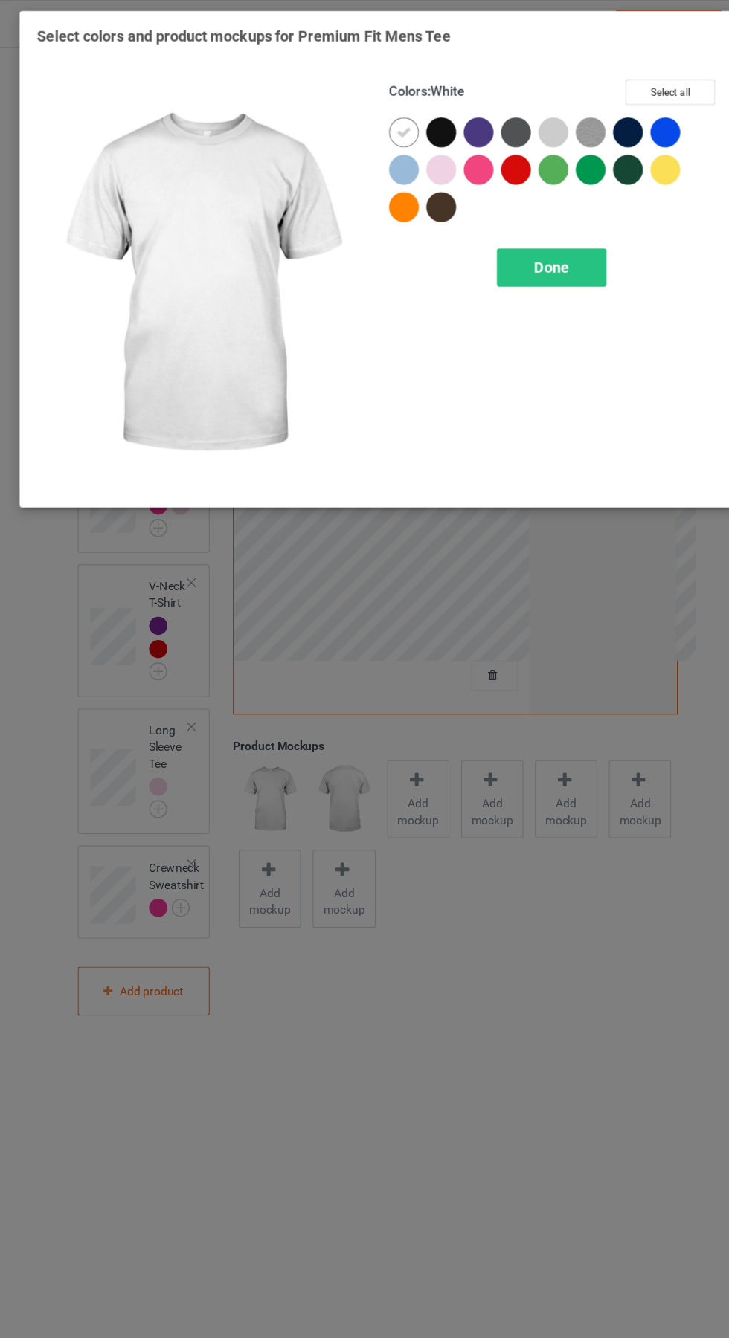
click at [460, 157] on div at bounding box center [455, 152] width 27 height 27
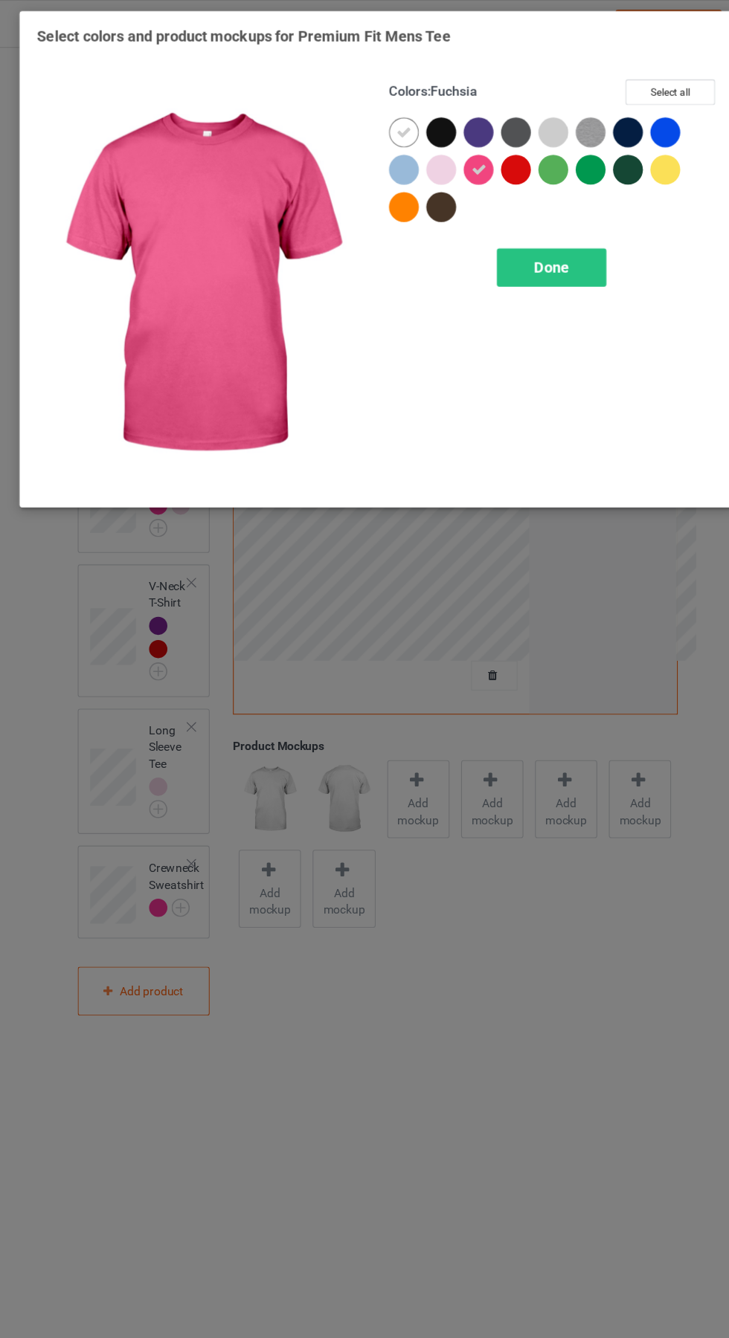
click at [427, 147] on div at bounding box center [421, 152] width 27 height 27
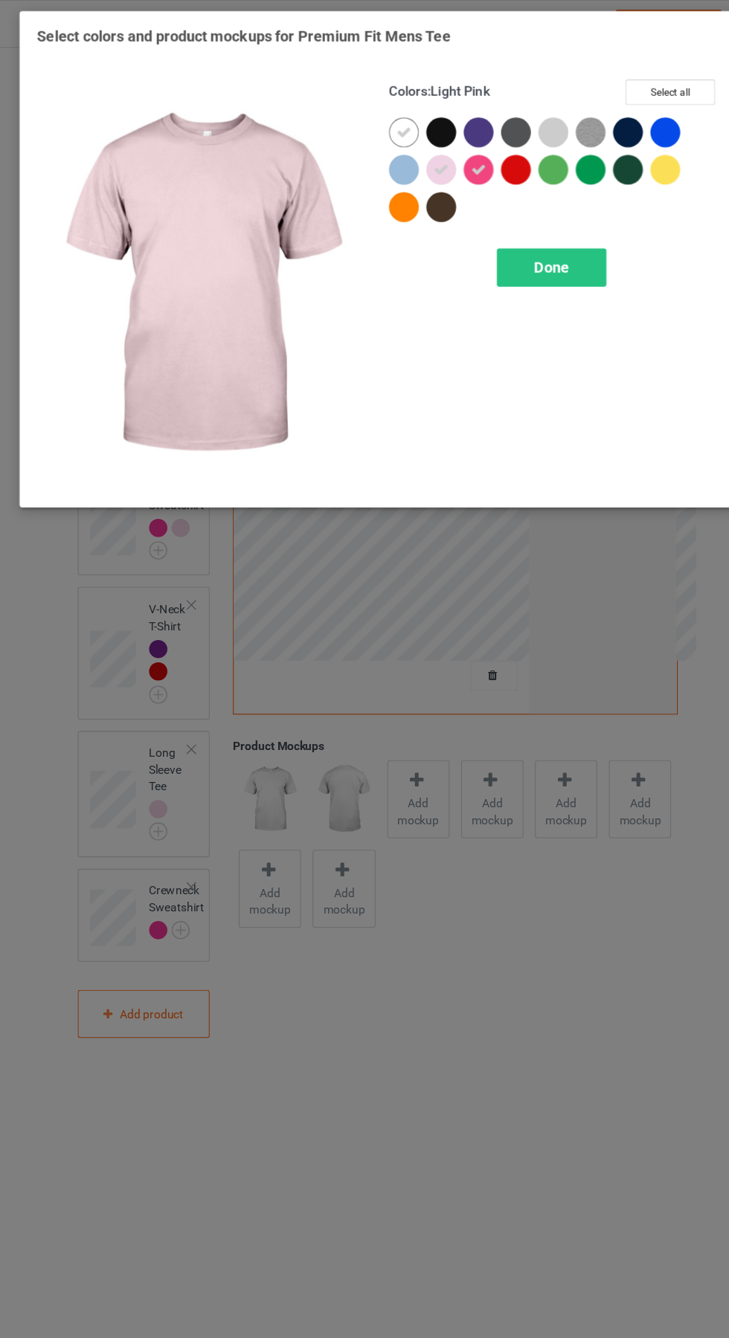
click at [384, 120] on icon at bounding box center [387, 118] width 13 height 13
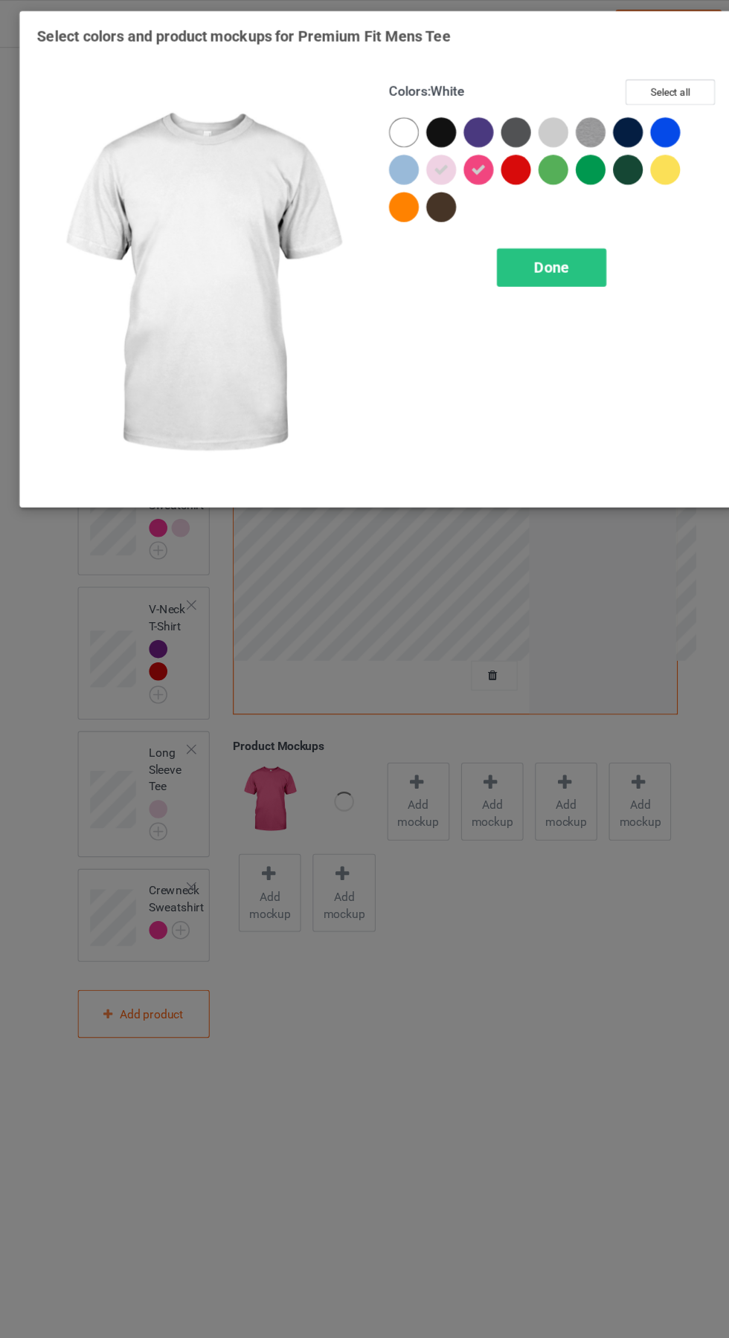
click at [524, 230] on div "Done" at bounding box center [520, 240] width 98 height 34
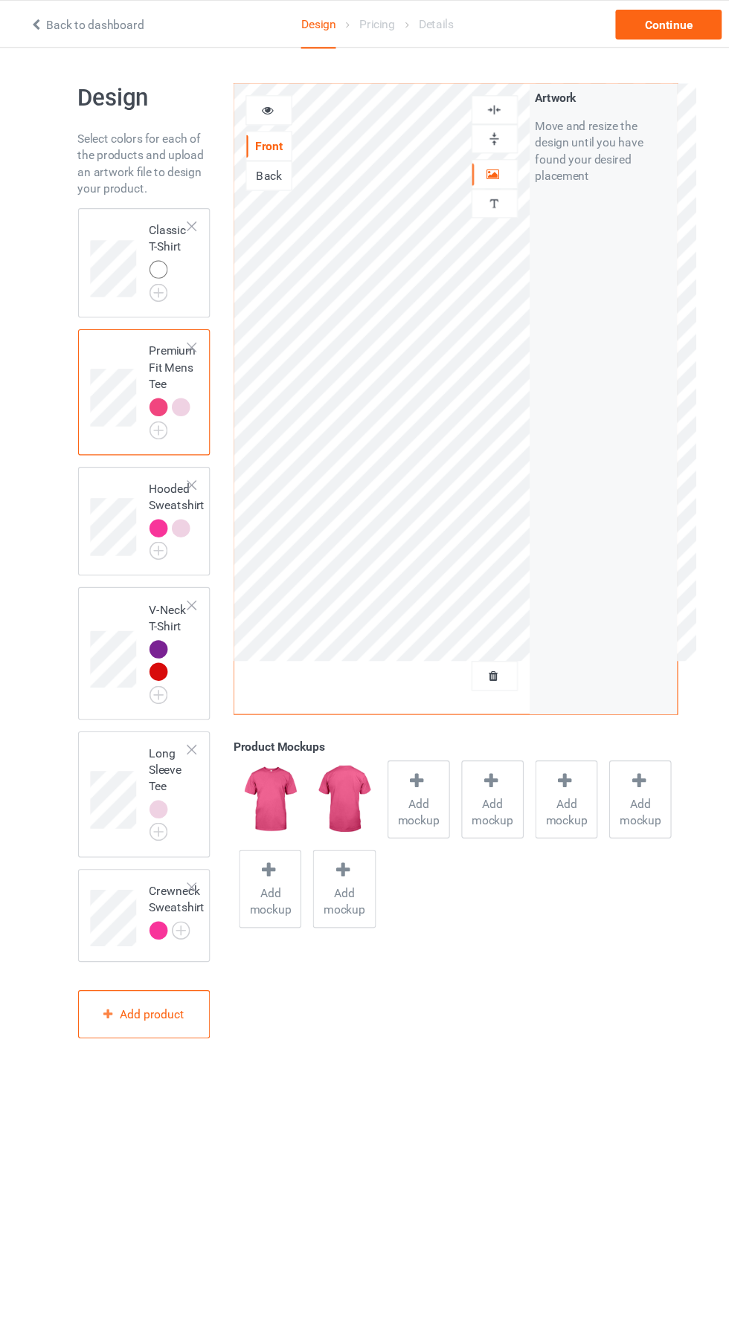
click at [0, 0] on img at bounding box center [0, 0] width 0 height 0
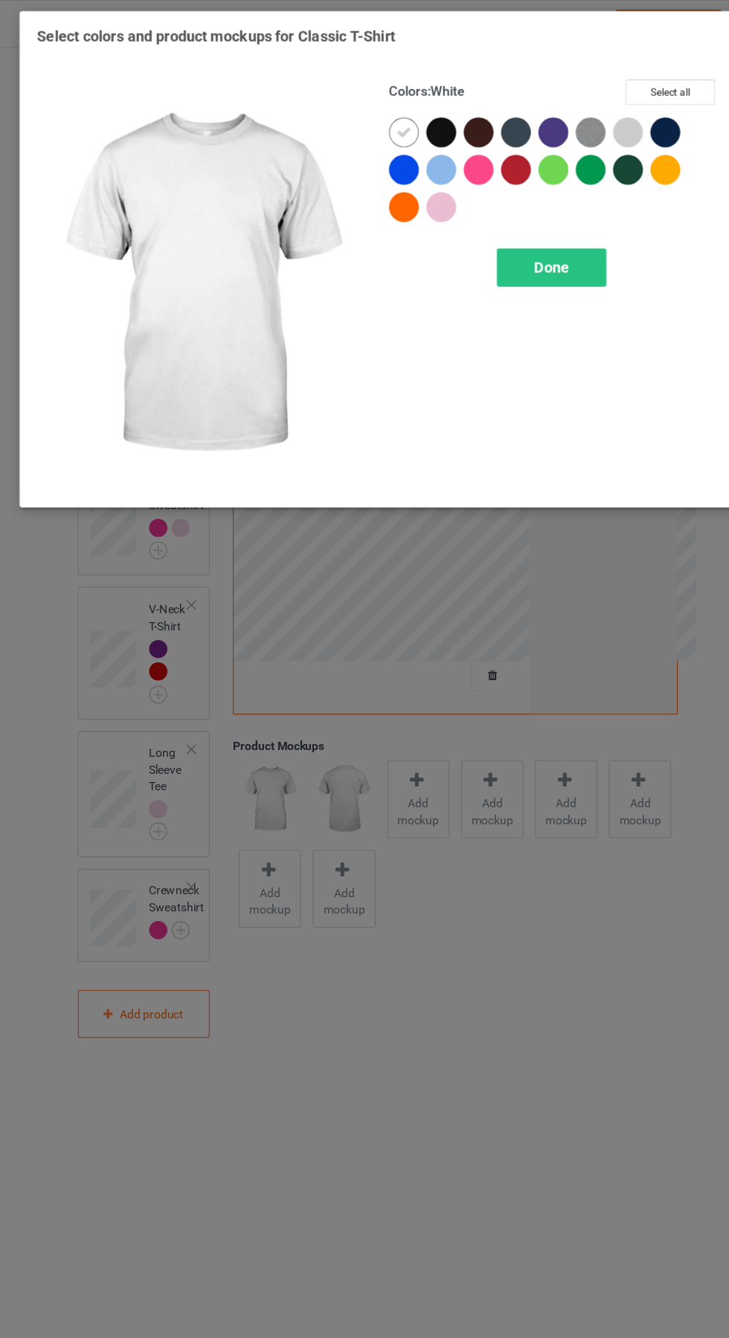
click at [460, 150] on div at bounding box center [455, 152] width 27 height 27
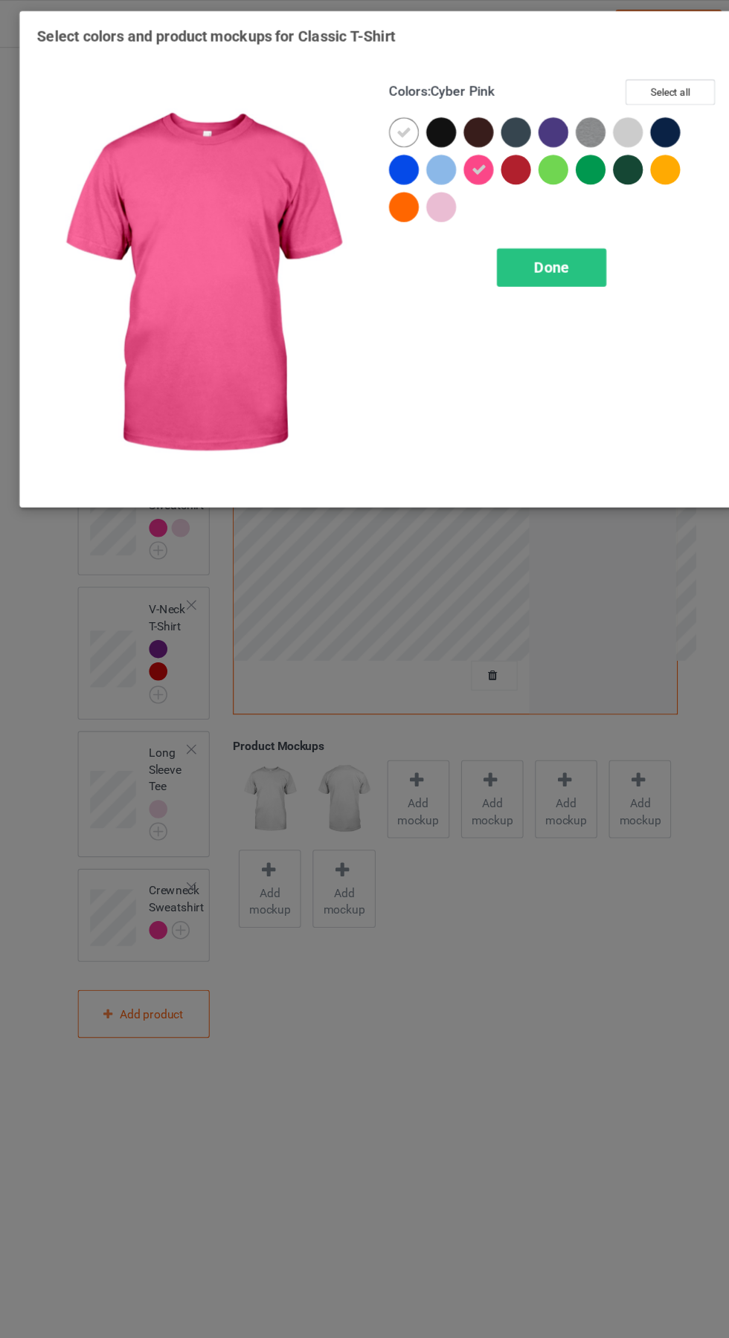
click at [425, 190] on div at bounding box center [421, 185] width 27 height 27
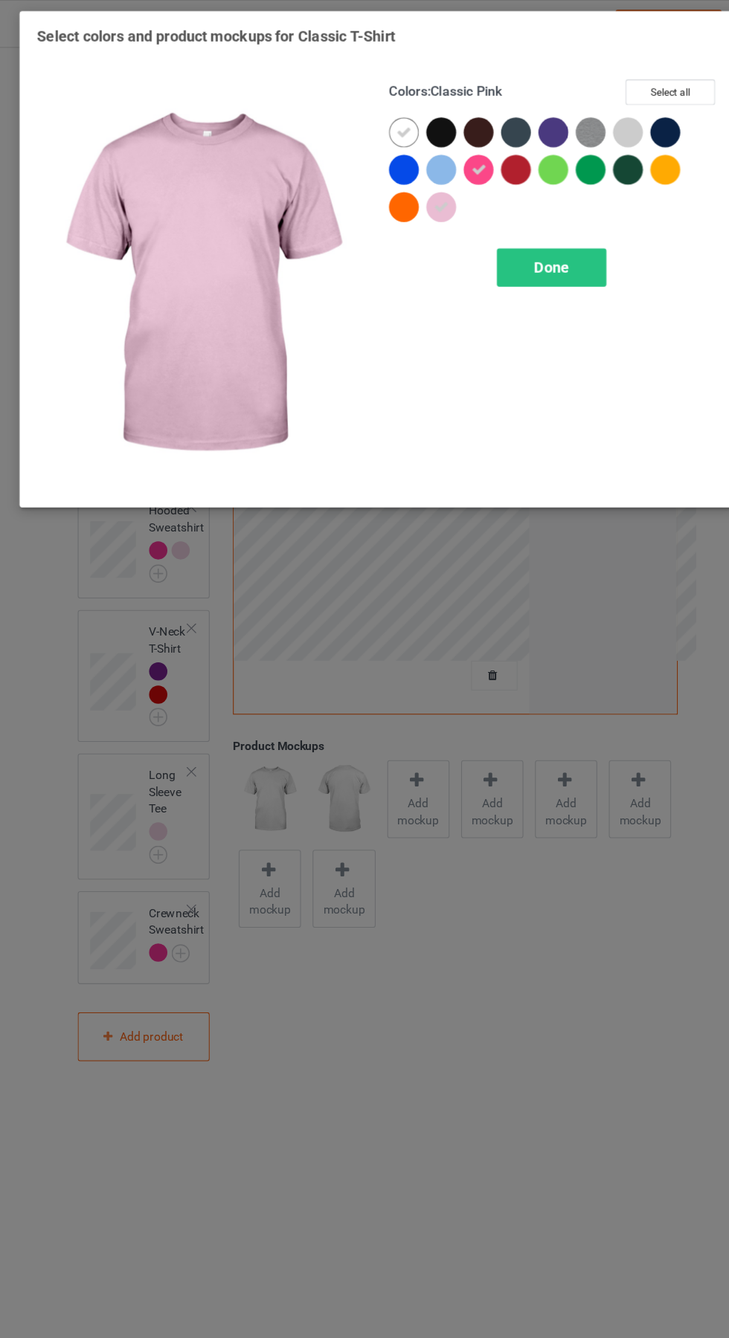
click at [387, 118] on icon at bounding box center [387, 118] width 13 height 13
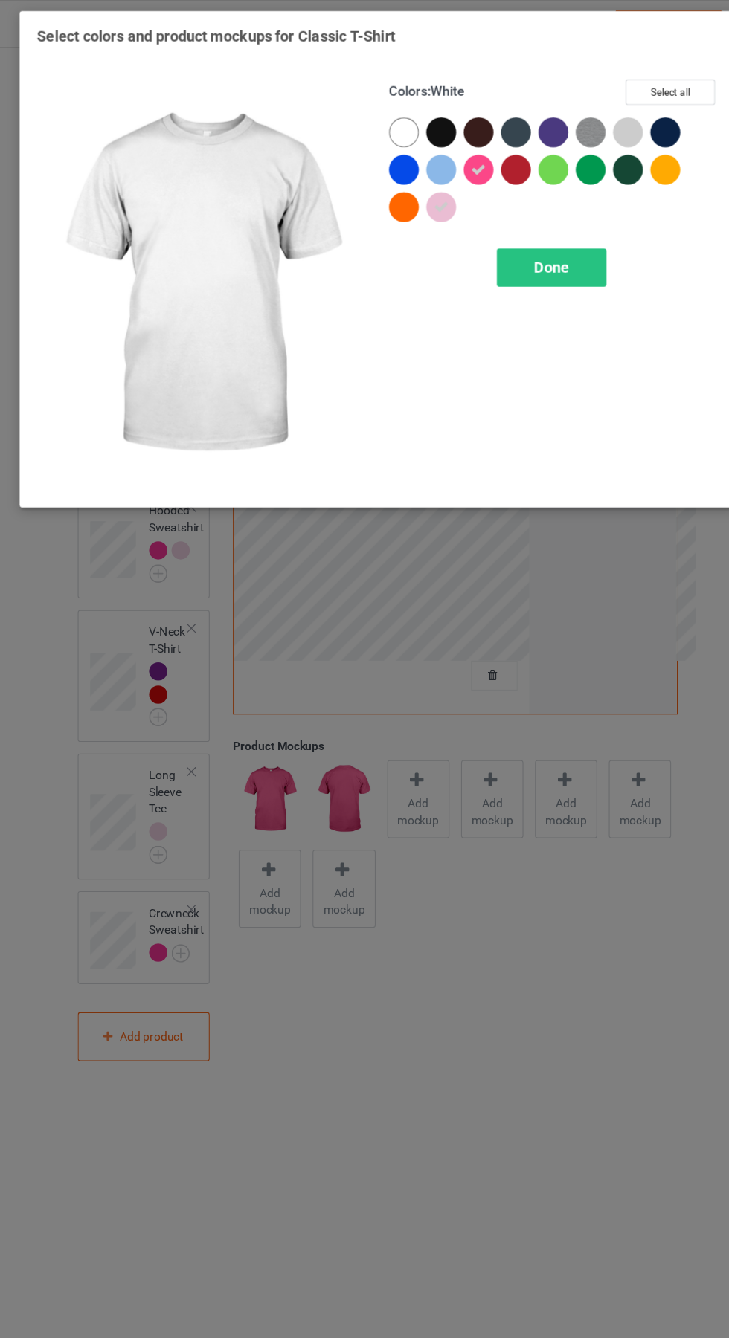
click at [532, 233] on span "Done" at bounding box center [520, 240] width 31 height 16
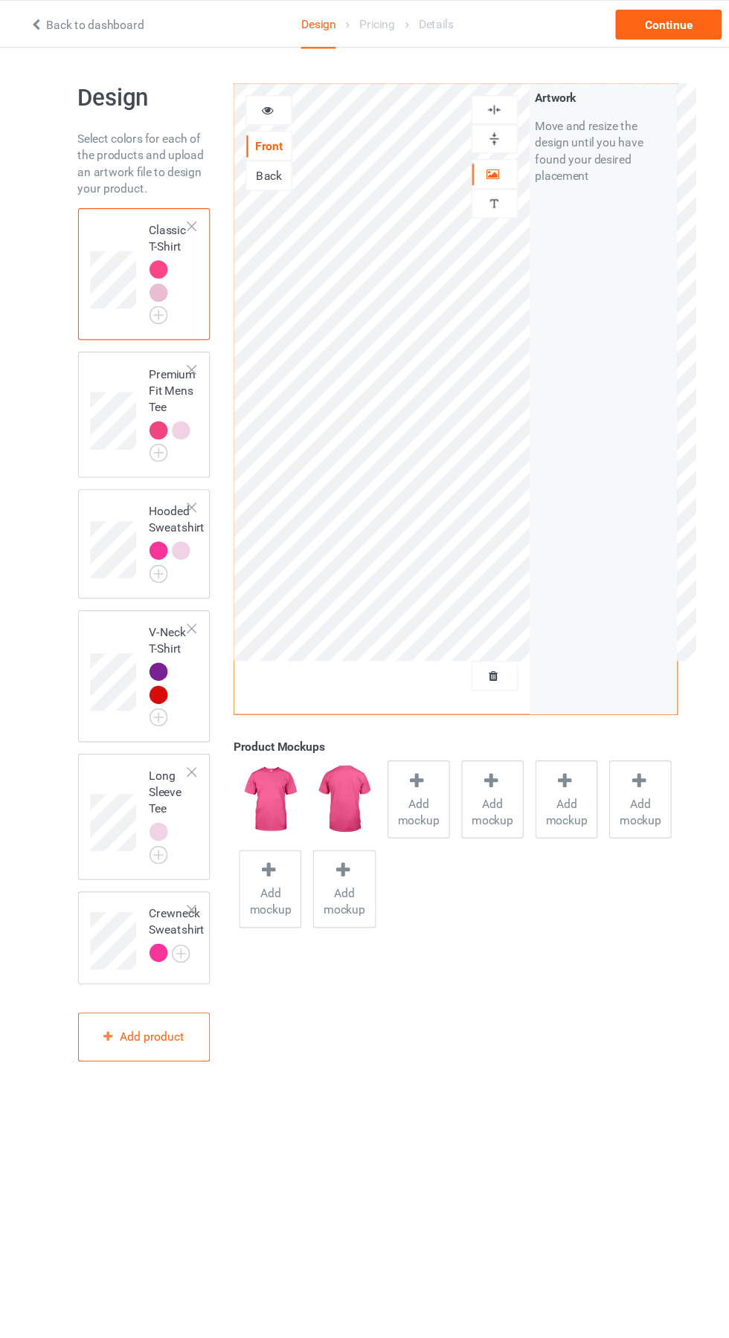
click at [404, 722] on span "Add mockup" at bounding box center [401, 728] width 54 height 30
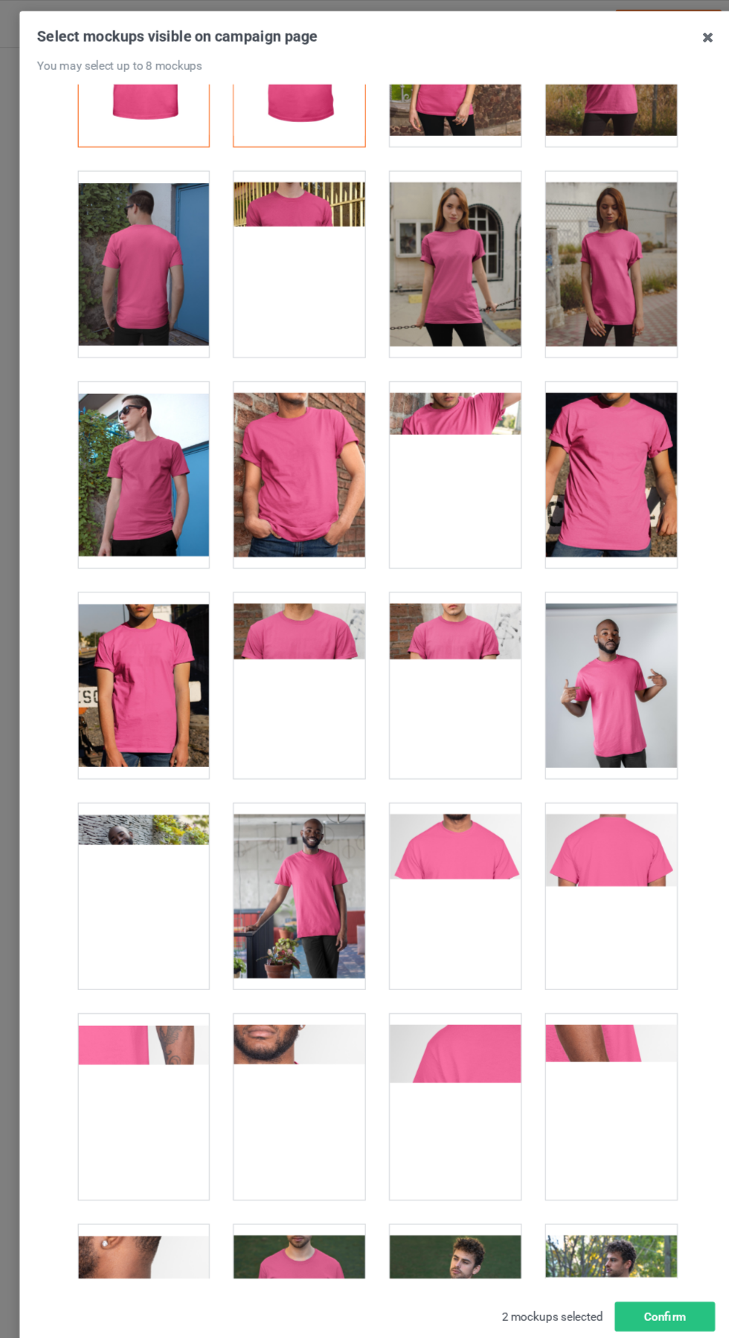
scroll to position [137, 0]
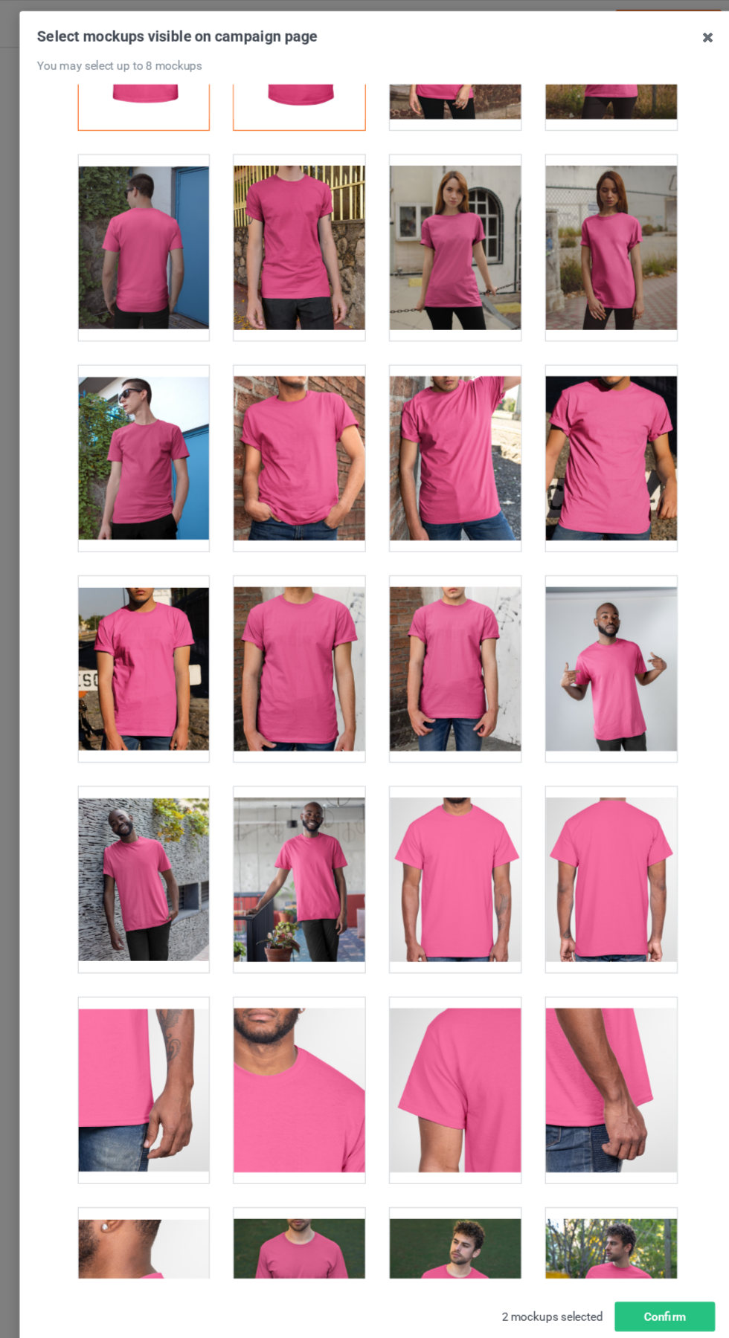
click at [459, 766] on div at bounding box center [433, 789] width 117 height 167
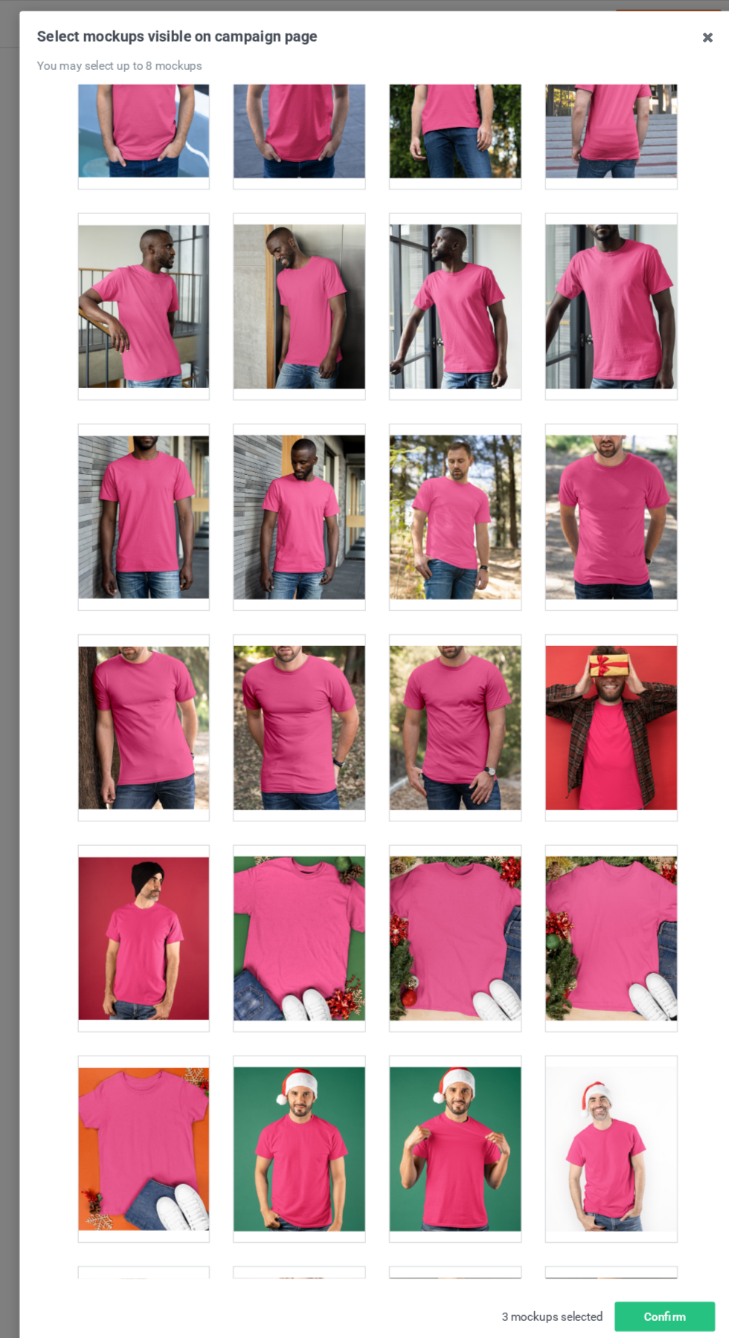
scroll to position [1407, 0]
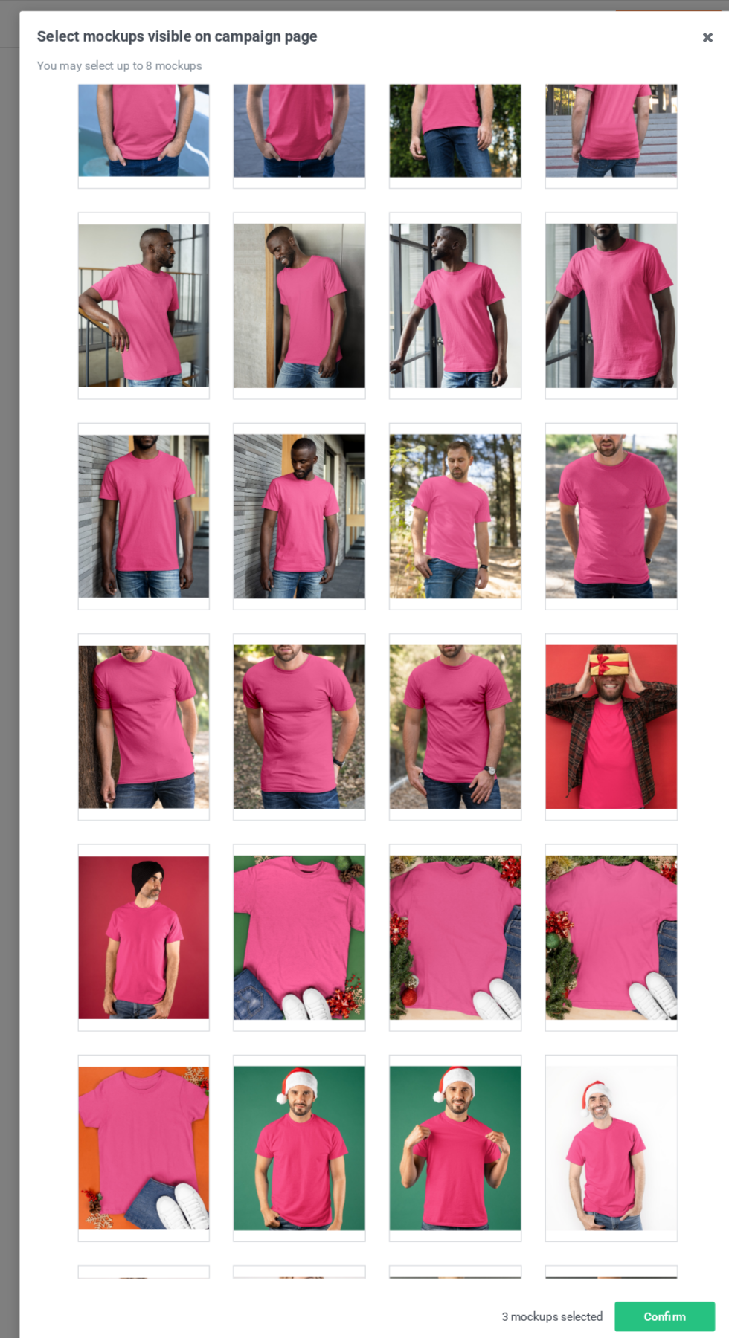
click at [320, 651] on div at bounding box center [294, 652] width 117 height 167
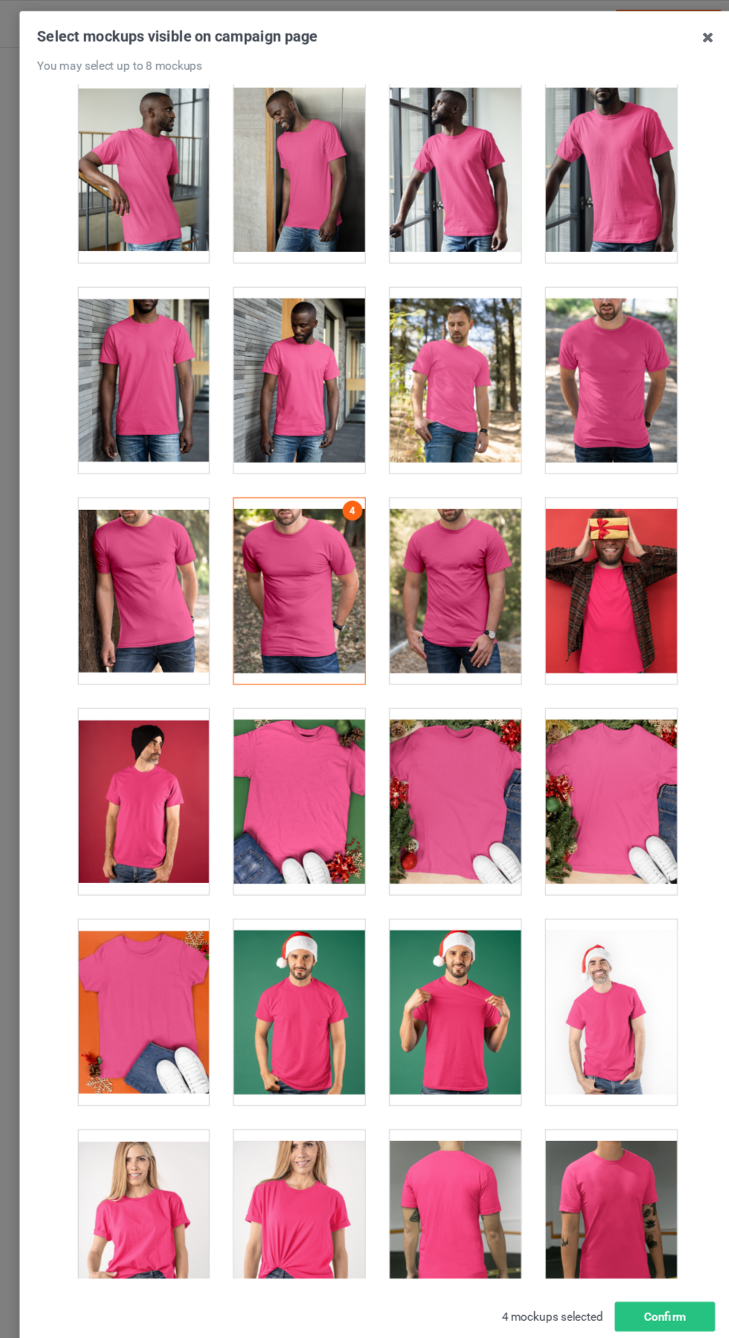
scroll to position [1519, 0]
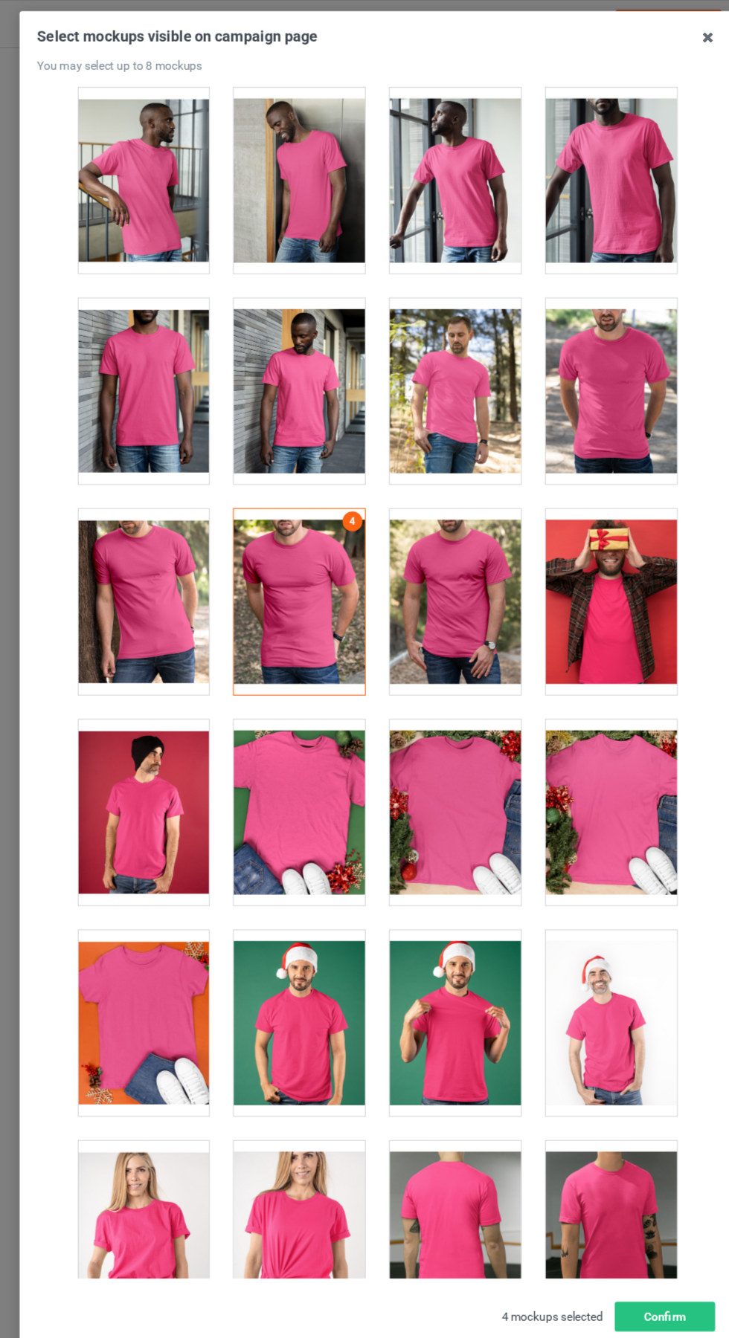
click at [660, 33] on icon at bounding box center [660, 34] width 24 height 24
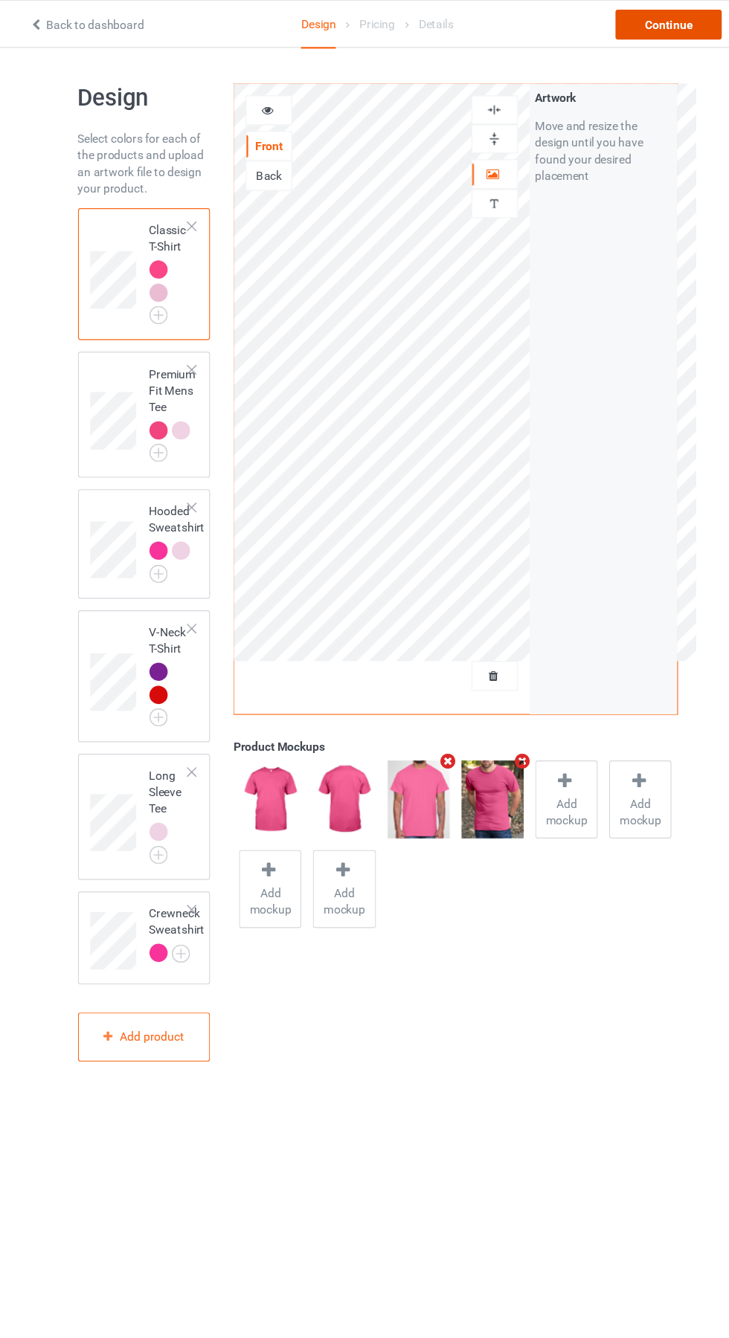
click at [645, 22] on div "Continue" at bounding box center [625, 22] width 95 height 27
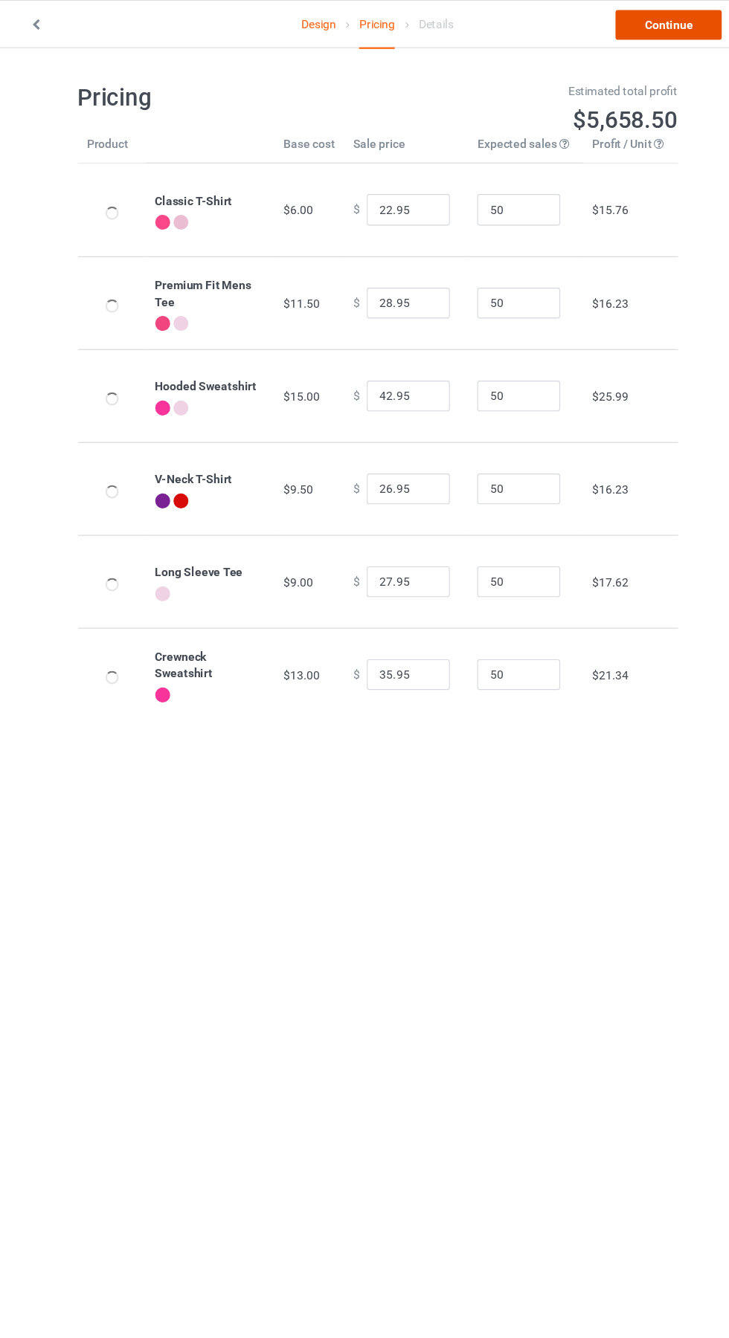
click at [627, 29] on link "Continue" at bounding box center [625, 22] width 95 height 27
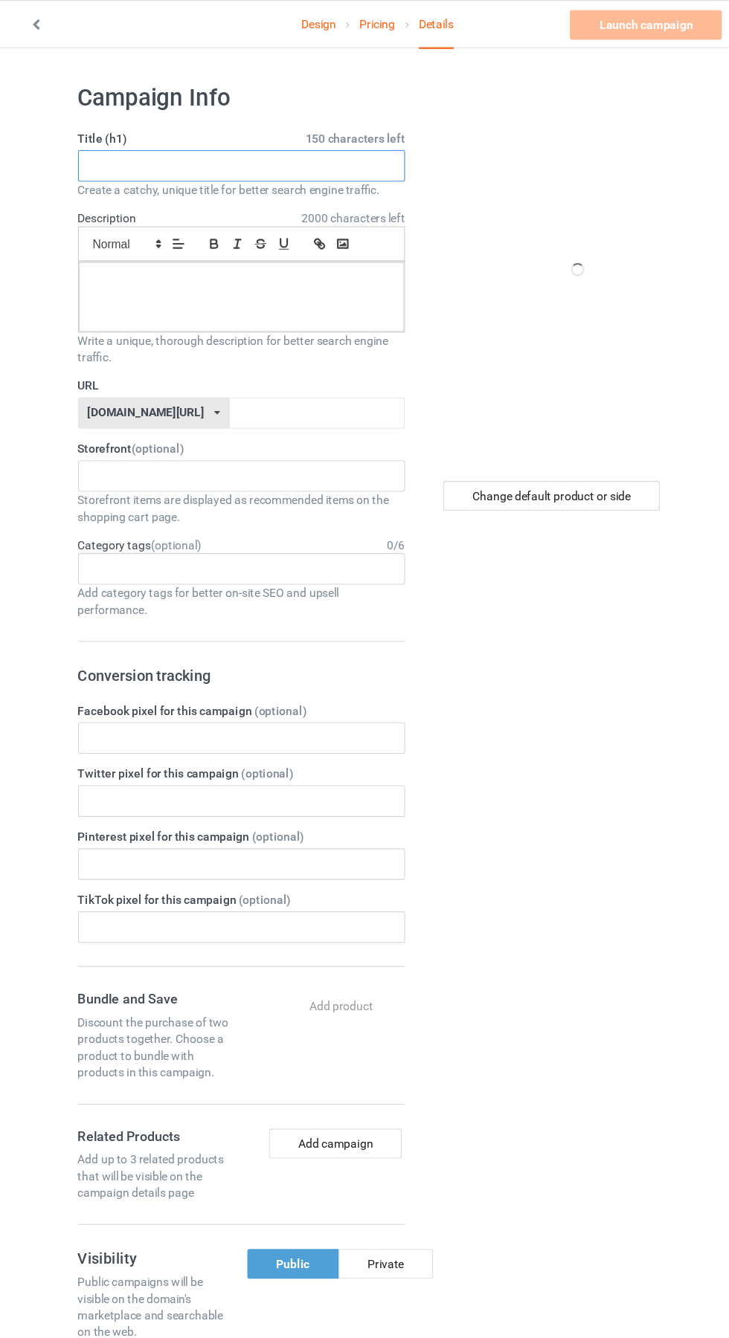
click at [198, 149] on input "text" at bounding box center [242, 149] width 293 height 28
click at [170, 149] on input "text" at bounding box center [242, 149] width 293 height 28
click at [274, 149] on input "text" at bounding box center [242, 149] width 293 height 28
click at [256, 254] on p at bounding box center [243, 252] width 268 height 14
click at [154, 149] on input "text" at bounding box center [242, 149] width 293 height 28
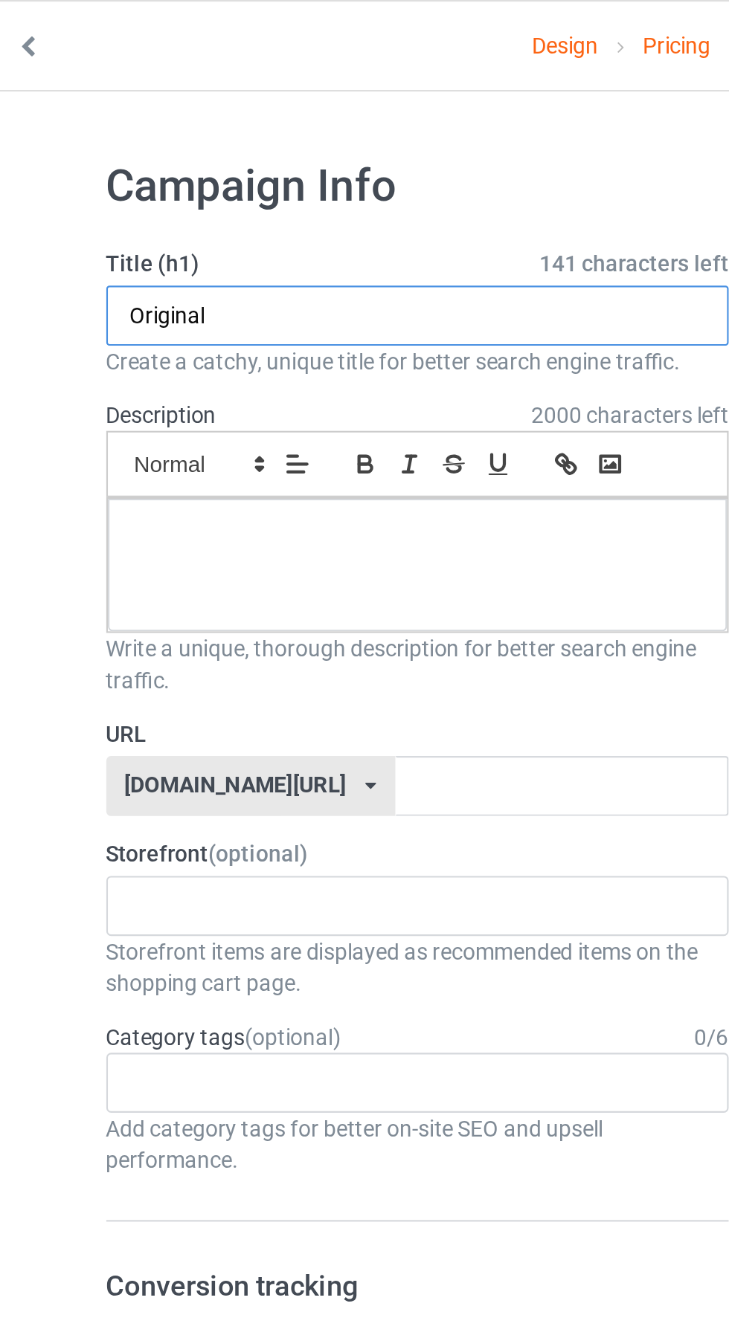
type input "Original"
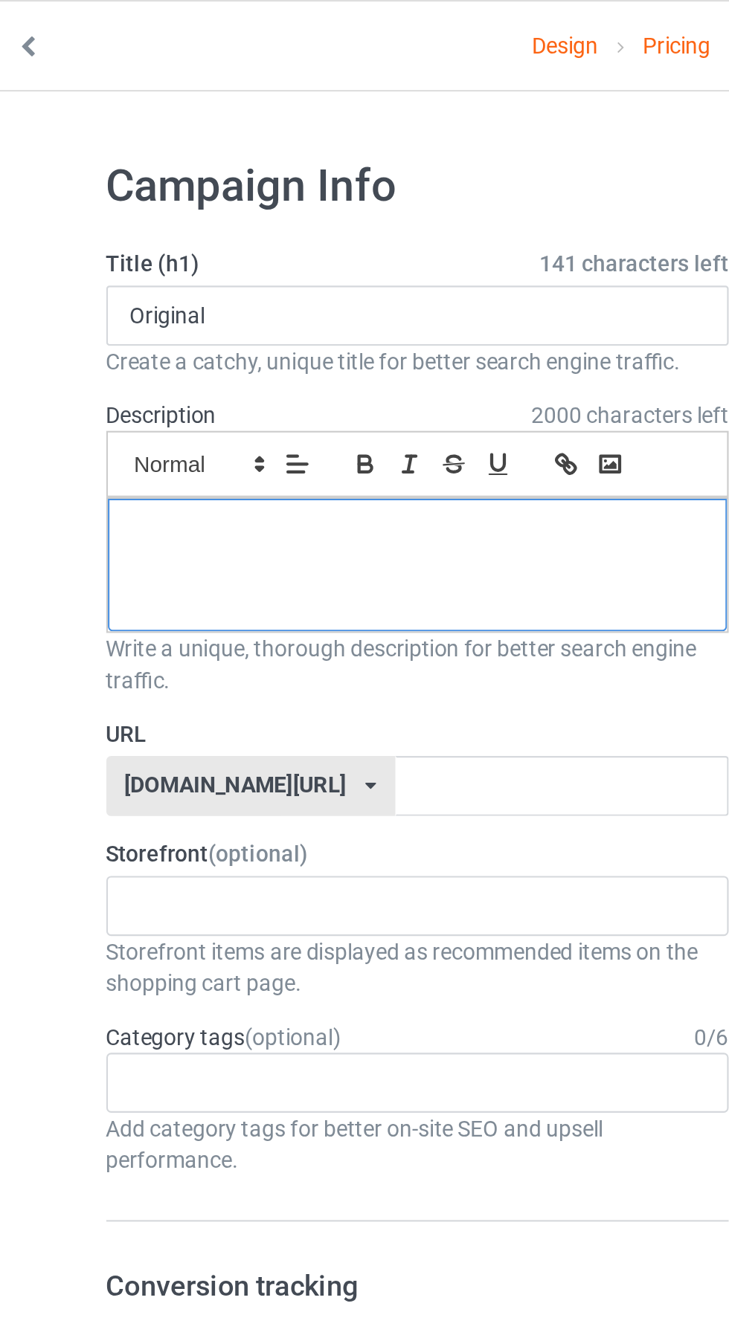
click at [236, 264] on div at bounding box center [242, 266] width 291 height 62
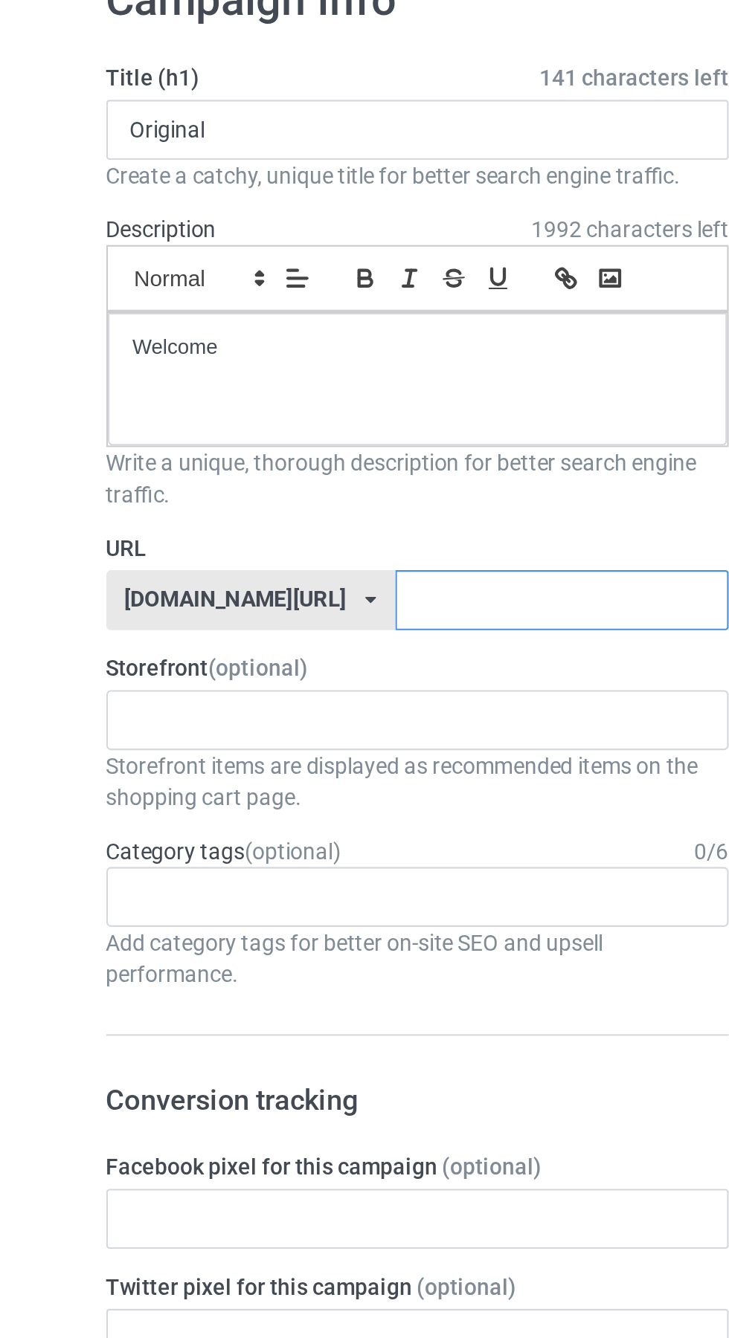
click at [251, 368] on input "text" at bounding box center [310, 370] width 157 height 28
type input "Tqm"
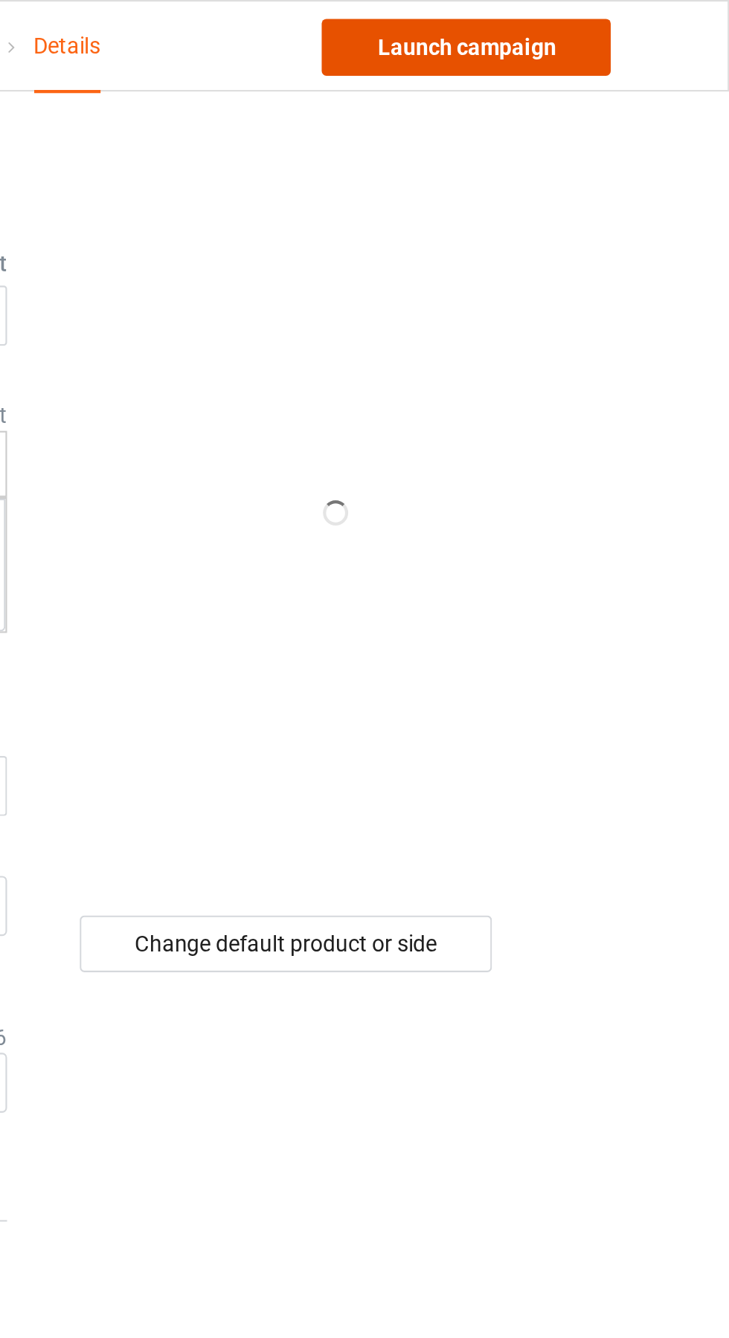
click at [628, 23] on link "Launch campaign" at bounding box center [605, 22] width 136 height 27
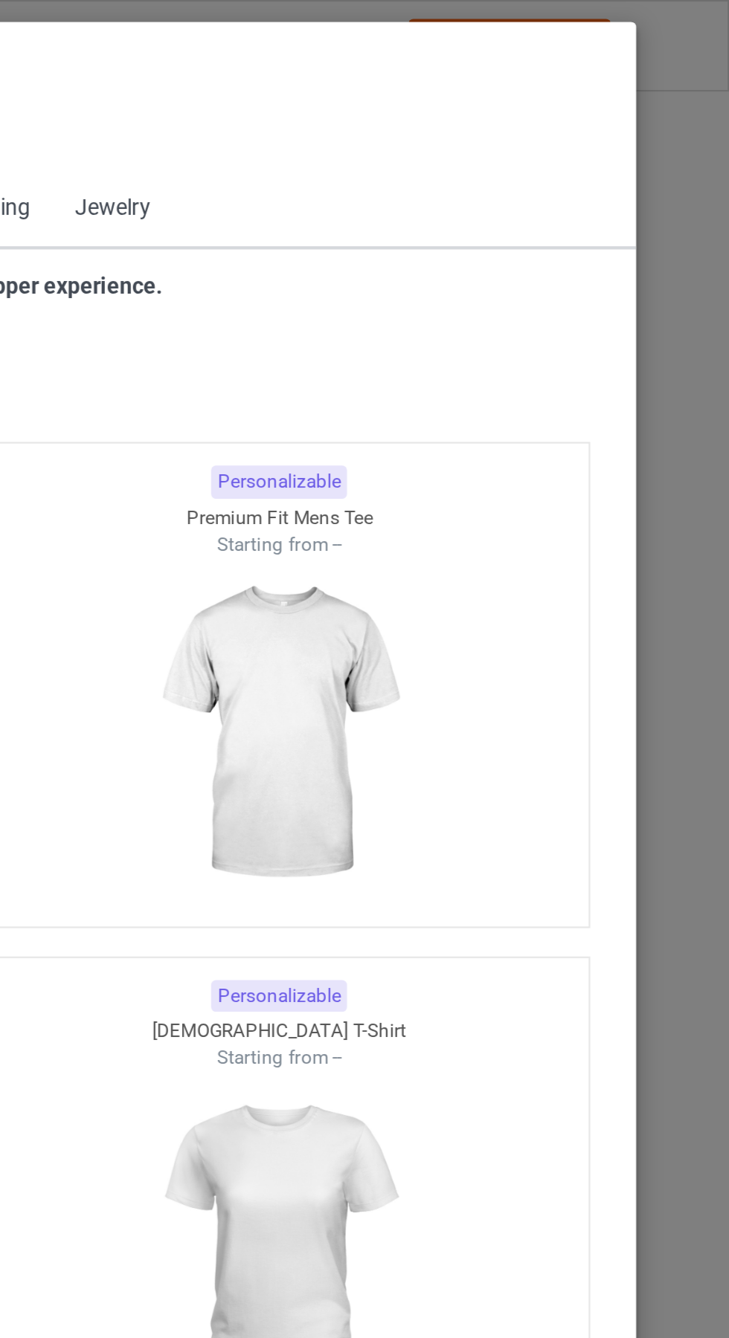
scroll to position [795, 0]
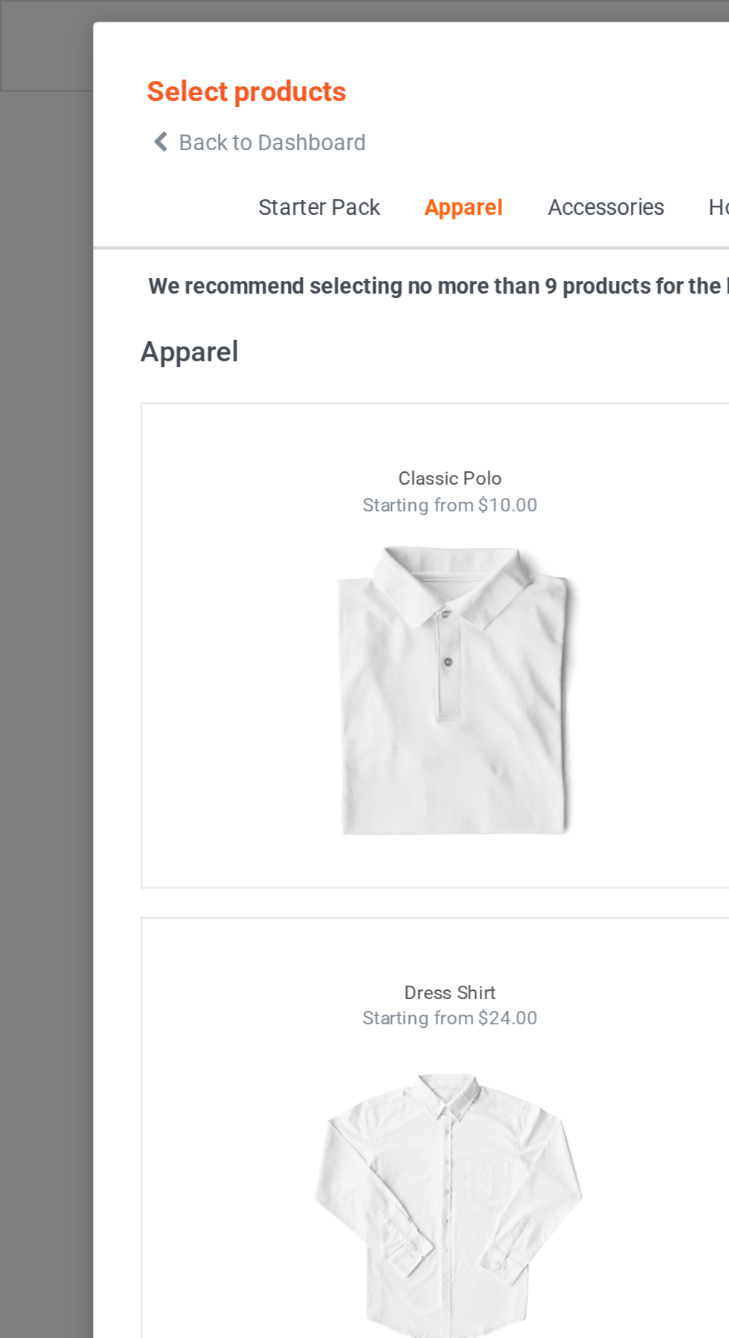
click at [93, 65] on span "Back to Dashboard" at bounding box center [128, 67] width 88 height 12
